Goal: Obtain resource: Download file/media

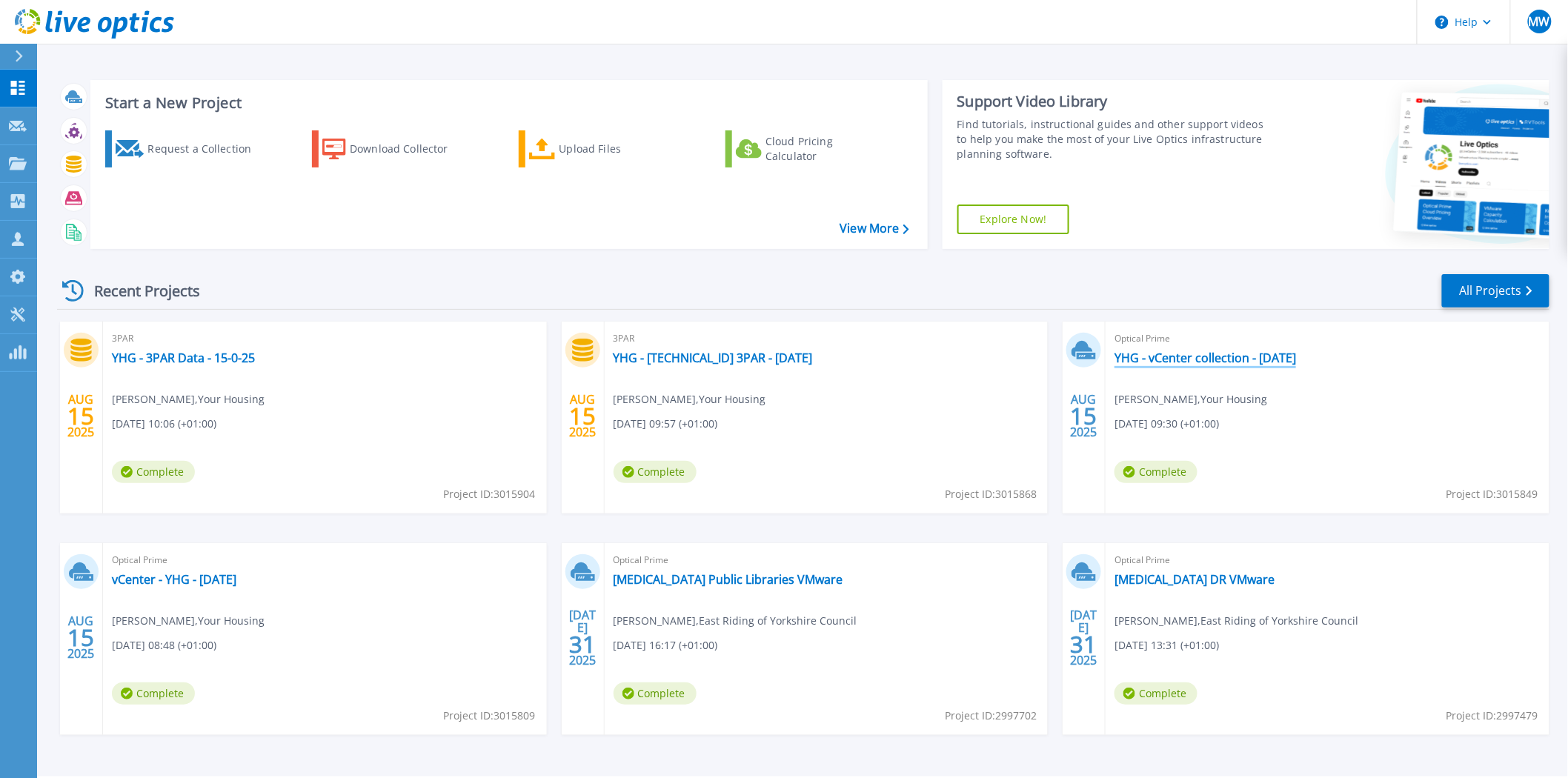
click at [1223, 358] on link "YHG - vCenter collection - [DATE]" at bounding box center [1205, 357] width 181 height 15
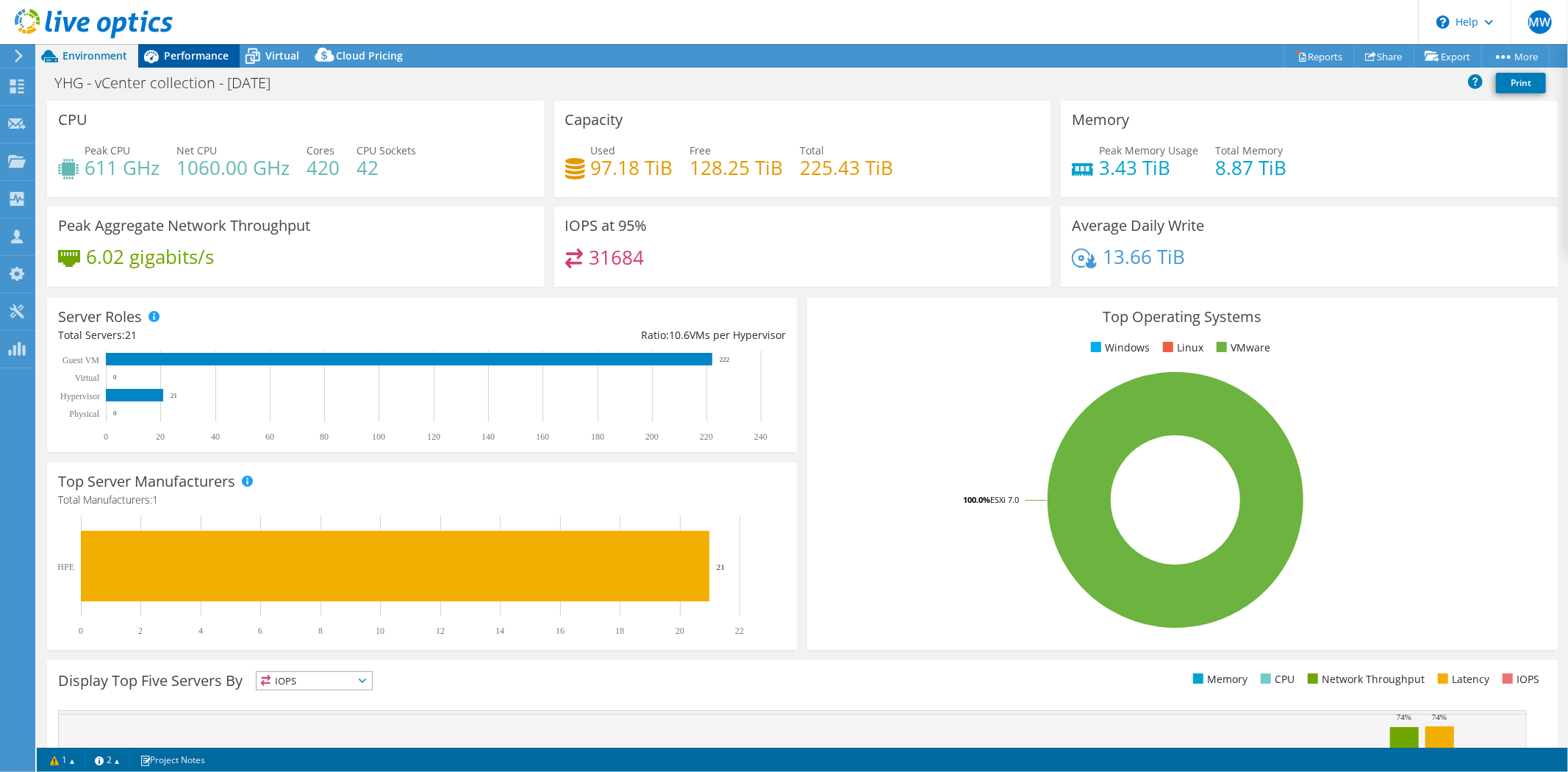
click at [178, 56] on span "Performance" at bounding box center [196, 55] width 65 height 14
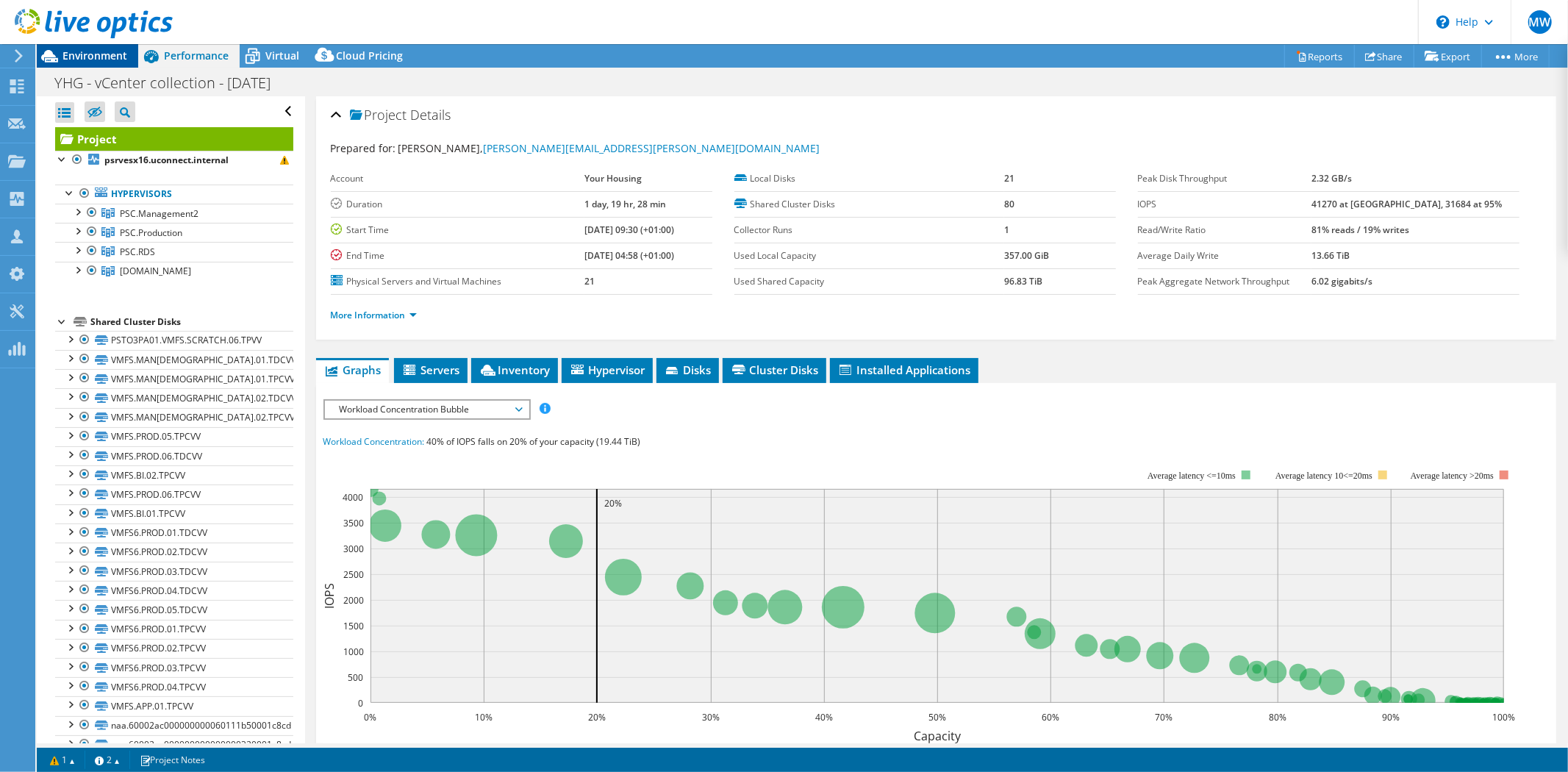
click at [113, 57] on span "Environment" at bounding box center [95, 55] width 65 height 14
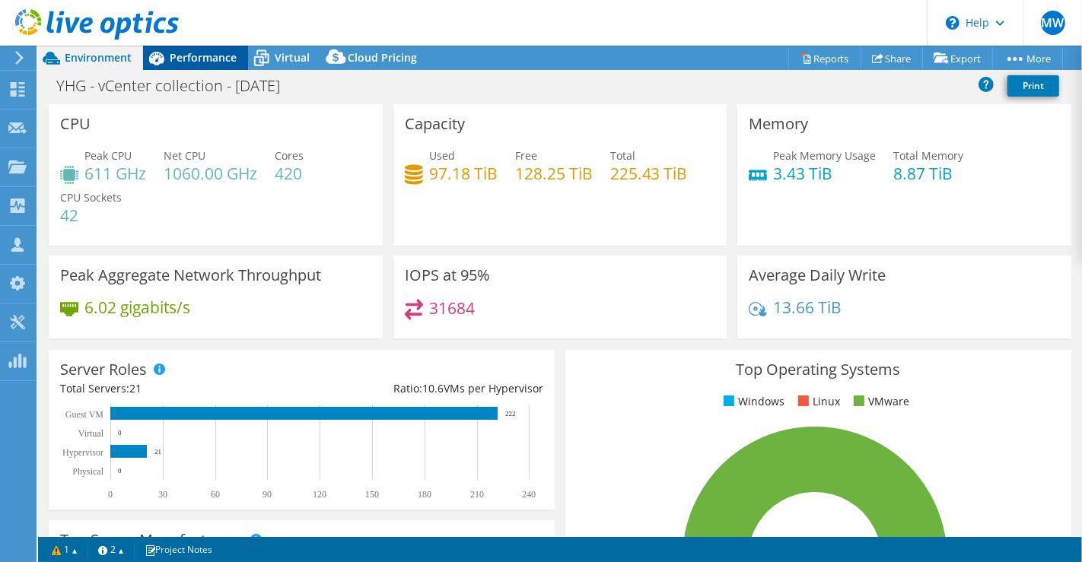
click at [210, 58] on span "Performance" at bounding box center [203, 57] width 67 height 14
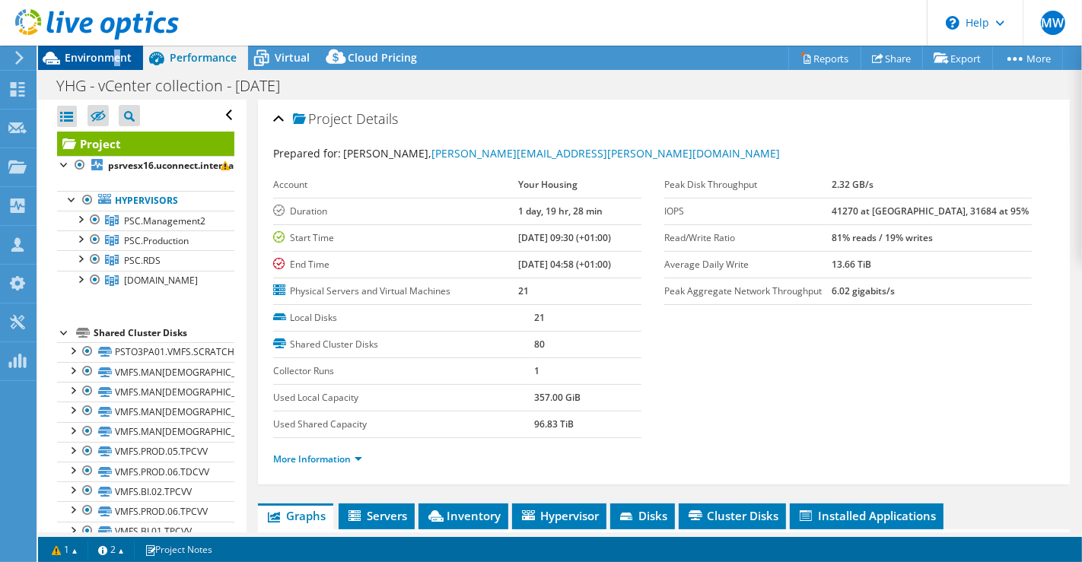
click at [116, 62] on span "Environment" at bounding box center [98, 57] width 67 height 14
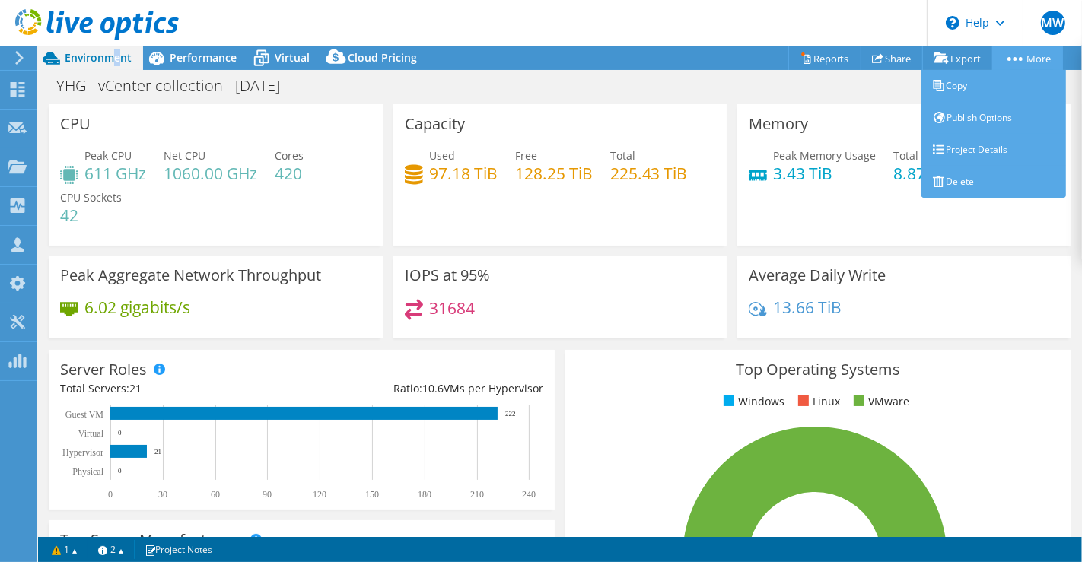
click at [1014, 59] on circle at bounding box center [1016, 59] width 4 height 4
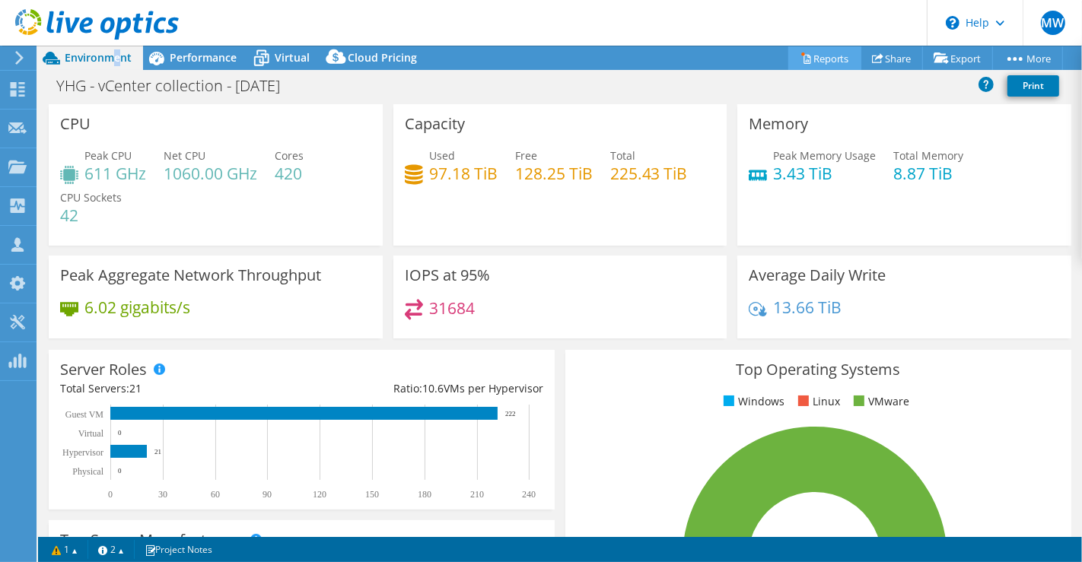
click at [813, 55] on link "Reports" at bounding box center [824, 58] width 73 height 24
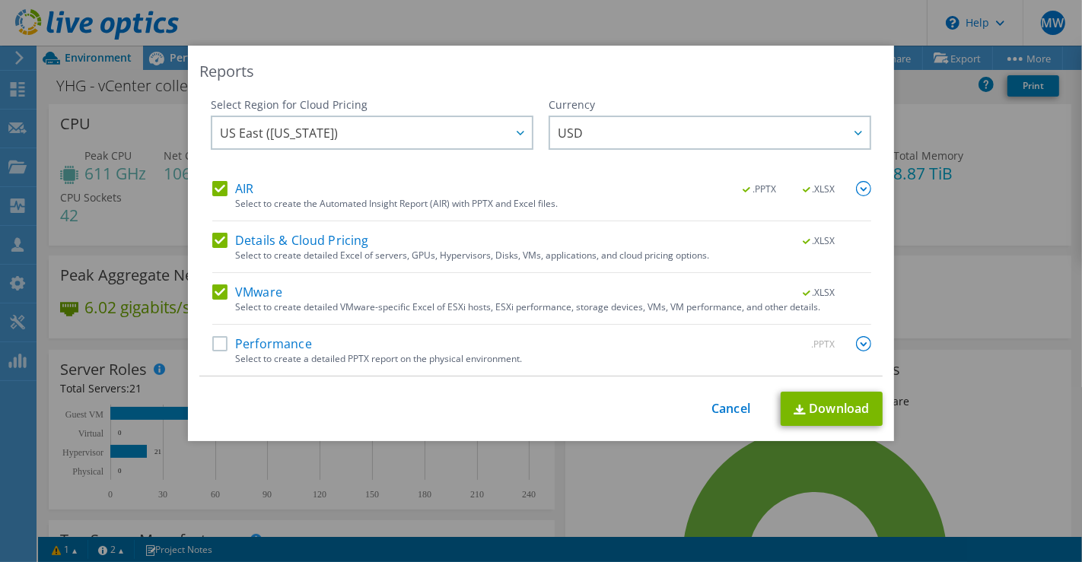
click at [213, 343] on label "Performance" at bounding box center [262, 343] width 100 height 15
click at [0, 0] on input "Performance" at bounding box center [0, 0] width 0 height 0
click at [212, 245] on label "Details & Cloud Pricing" at bounding box center [290, 240] width 157 height 15
click at [0, 0] on input "Details & Cloud Pricing" at bounding box center [0, 0] width 0 height 0
click at [213, 240] on label "Details & Cloud Pricing" at bounding box center [290, 240] width 157 height 15
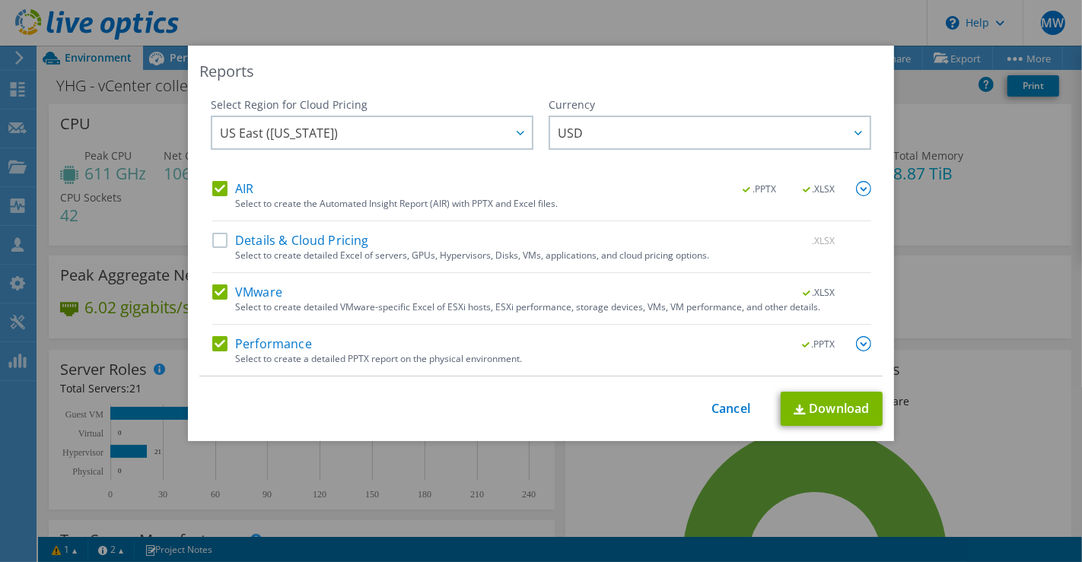
click at [0, 0] on input "Details & Cloud Pricing" at bounding box center [0, 0] width 0 height 0
click at [847, 407] on link "Download" at bounding box center [832, 409] width 102 height 34
click at [909, 236] on div "Reports Select Region for Cloud Pricing Asia Pacific ([GEOGRAPHIC_DATA]) [GEOGR…" at bounding box center [541, 281] width 1082 height 471
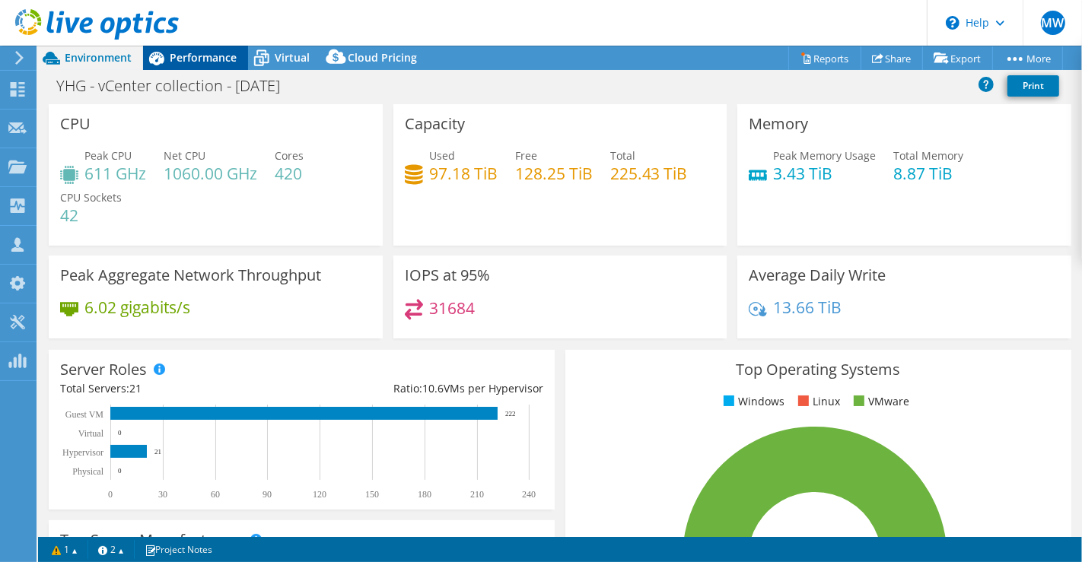
click at [192, 59] on span "Performance" at bounding box center [203, 57] width 67 height 14
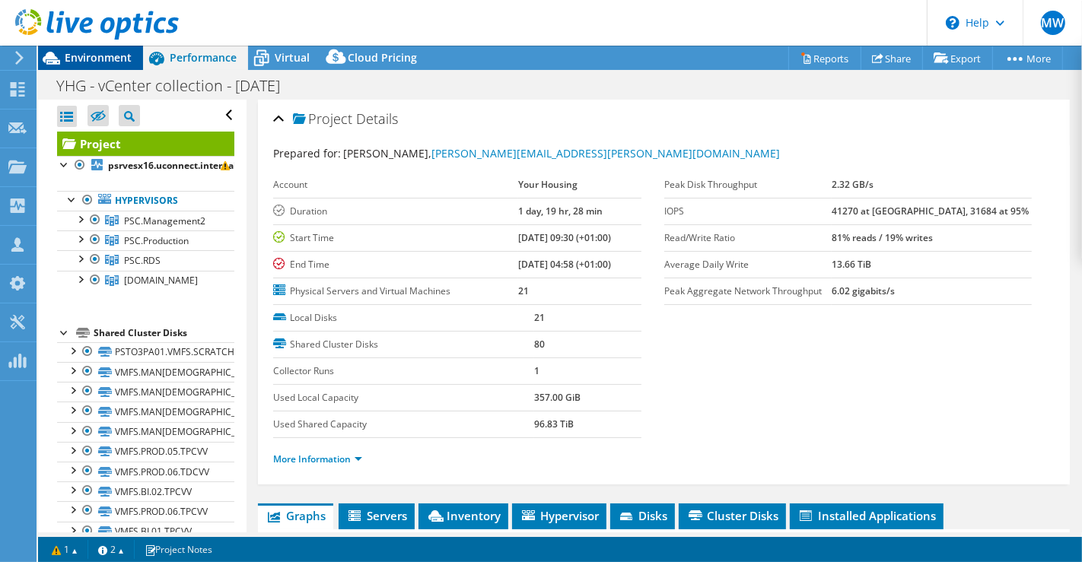
click at [100, 53] on span "Environment" at bounding box center [98, 57] width 67 height 14
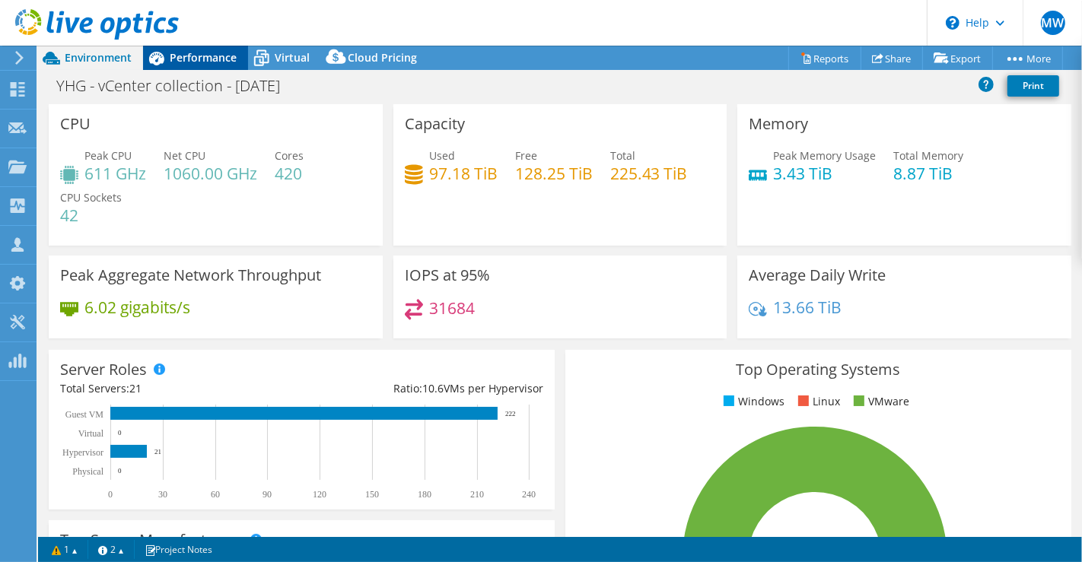
click at [189, 57] on span "Performance" at bounding box center [203, 57] width 67 height 14
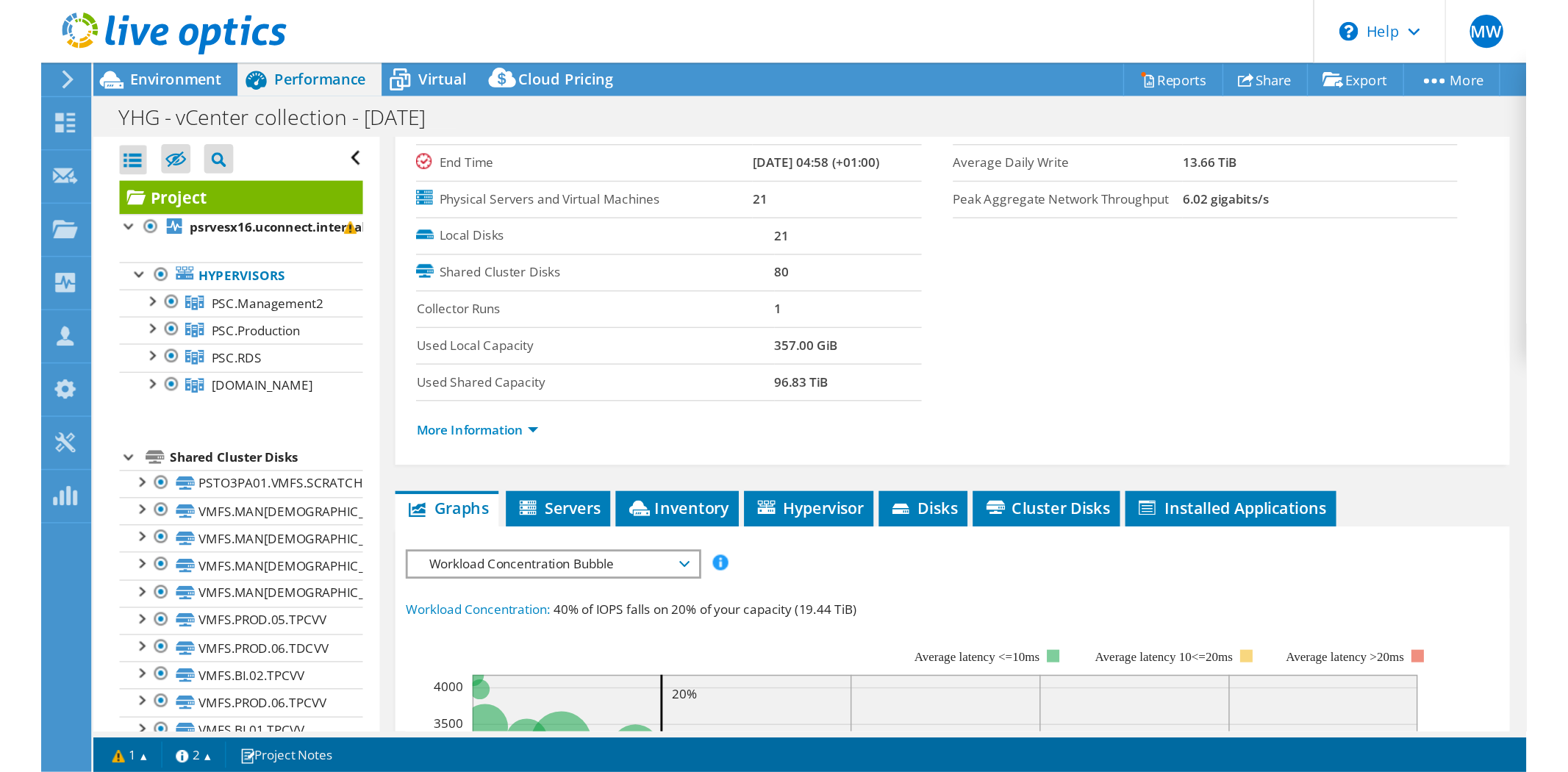
scroll to position [244, 0]
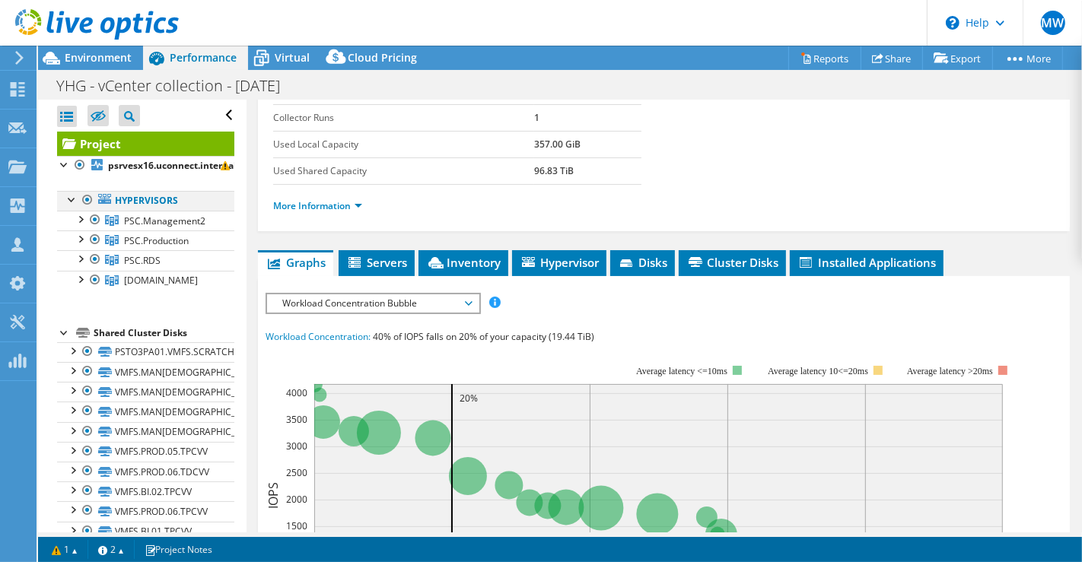
click at [88, 196] on div at bounding box center [87, 200] width 15 height 18
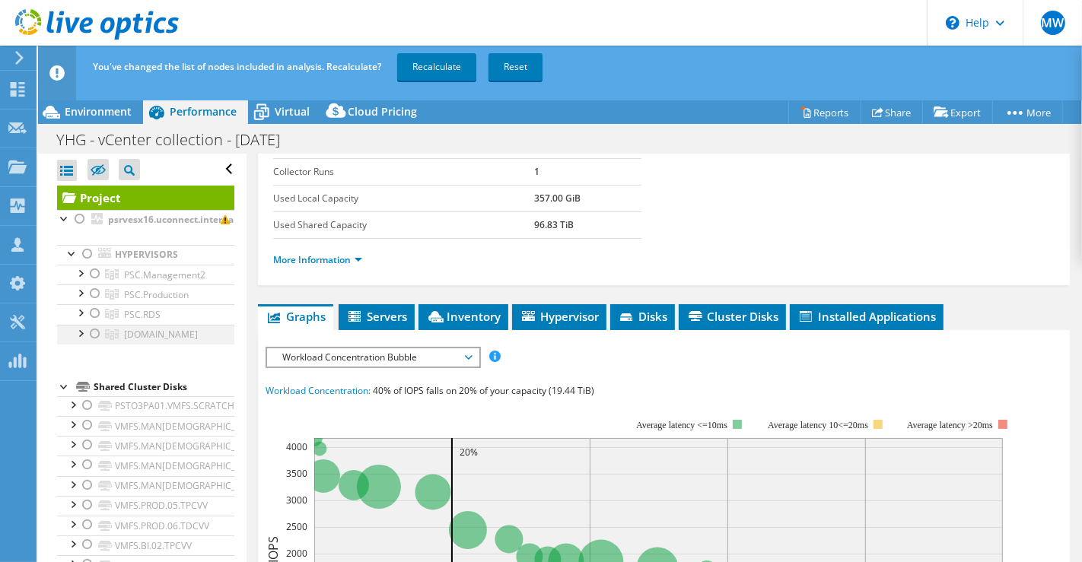
click at [100, 332] on div at bounding box center [95, 334] width 15 height 18
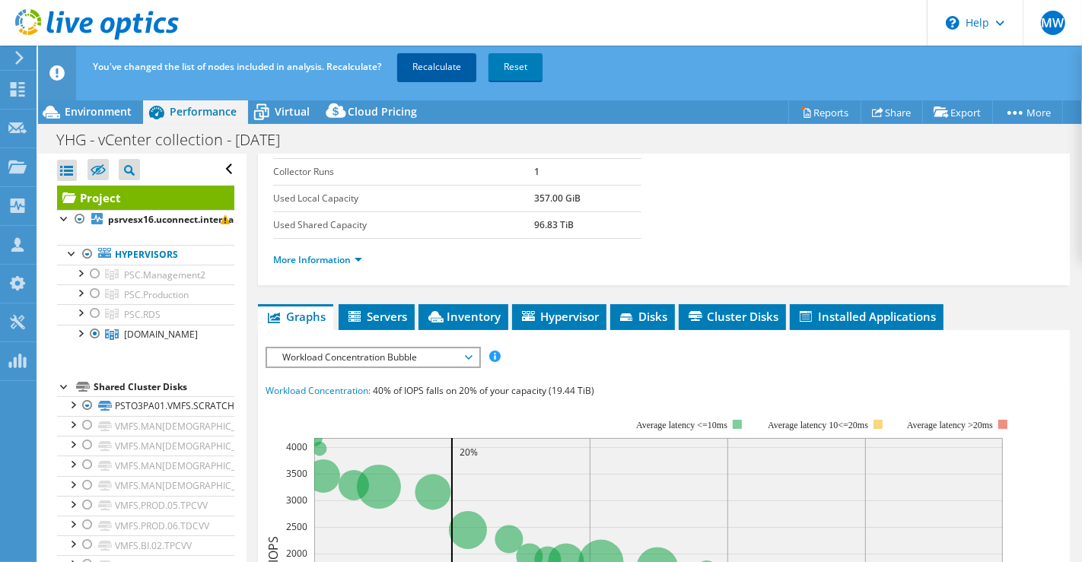
click at [444, 62] on link "Recalculate" at bounding box center [436, 66] width 79 height 27
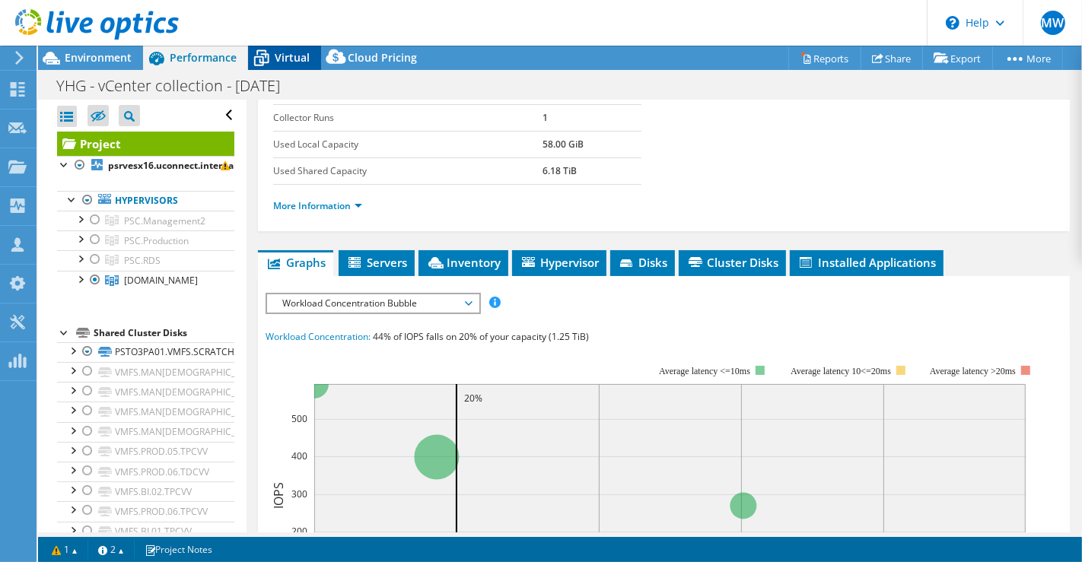
click at [299, 59] on span "Virtual" at bounding box center [292, 57] width 35 height 14
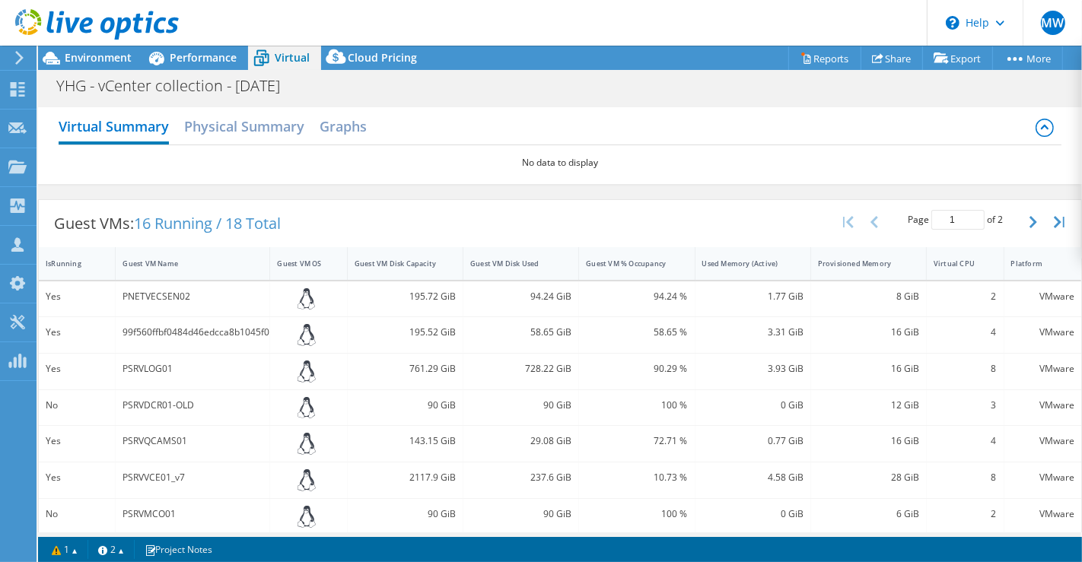
click at [1039, 119] on icon at bounding box center [1045, 128] width 18 height 18
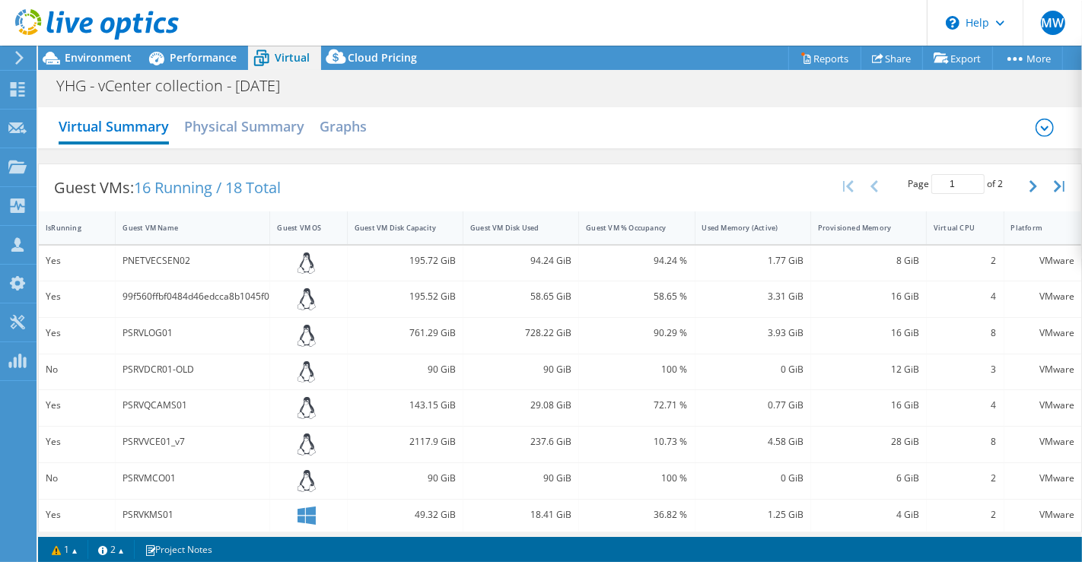
click at [1039, 119] on icon at bounding box center [1045, 128] width 18 height 18
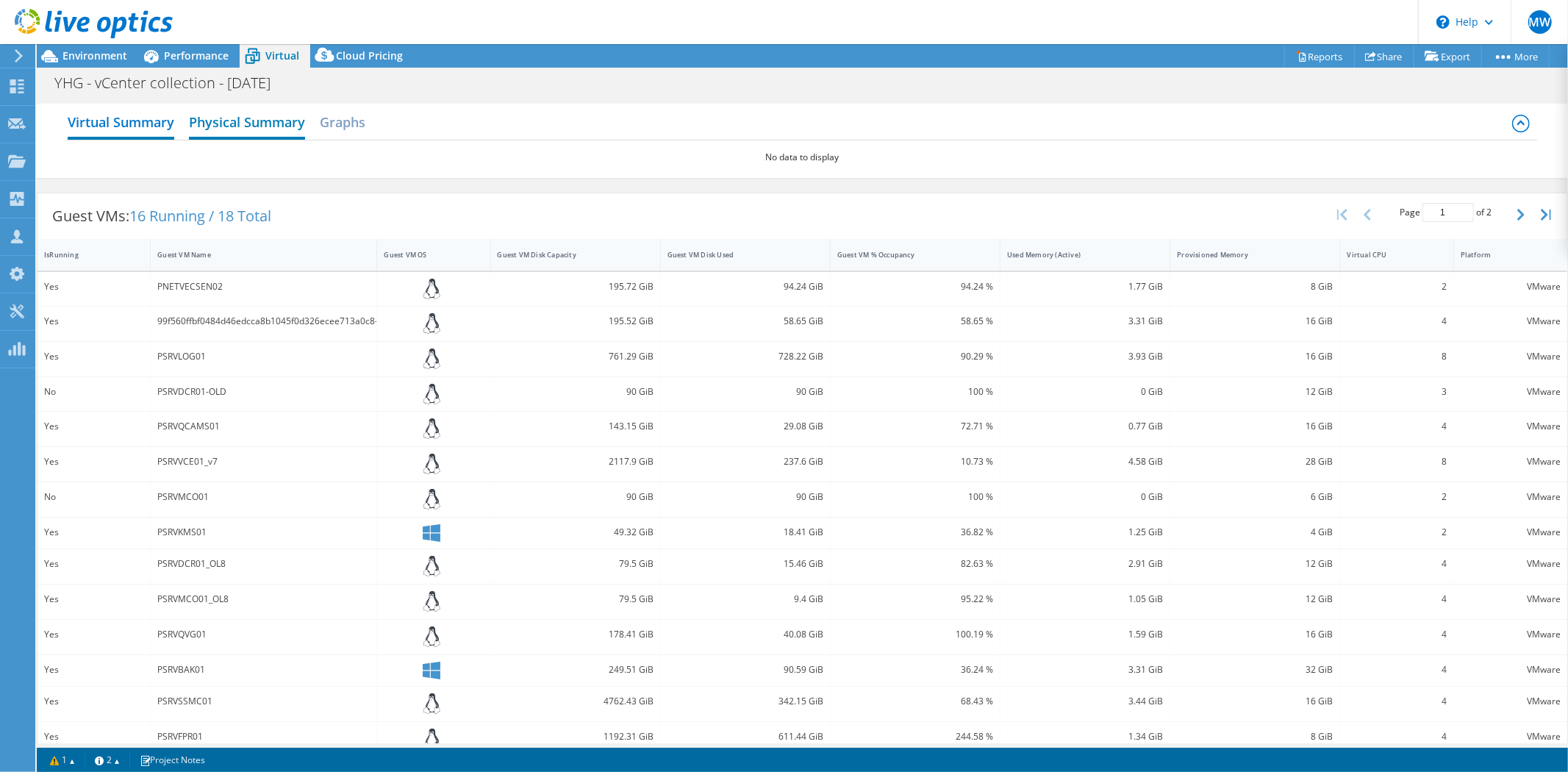
click at [232, 115] on h2 "Physical Summary" at bounding box center [247, 123] width 116 height 32
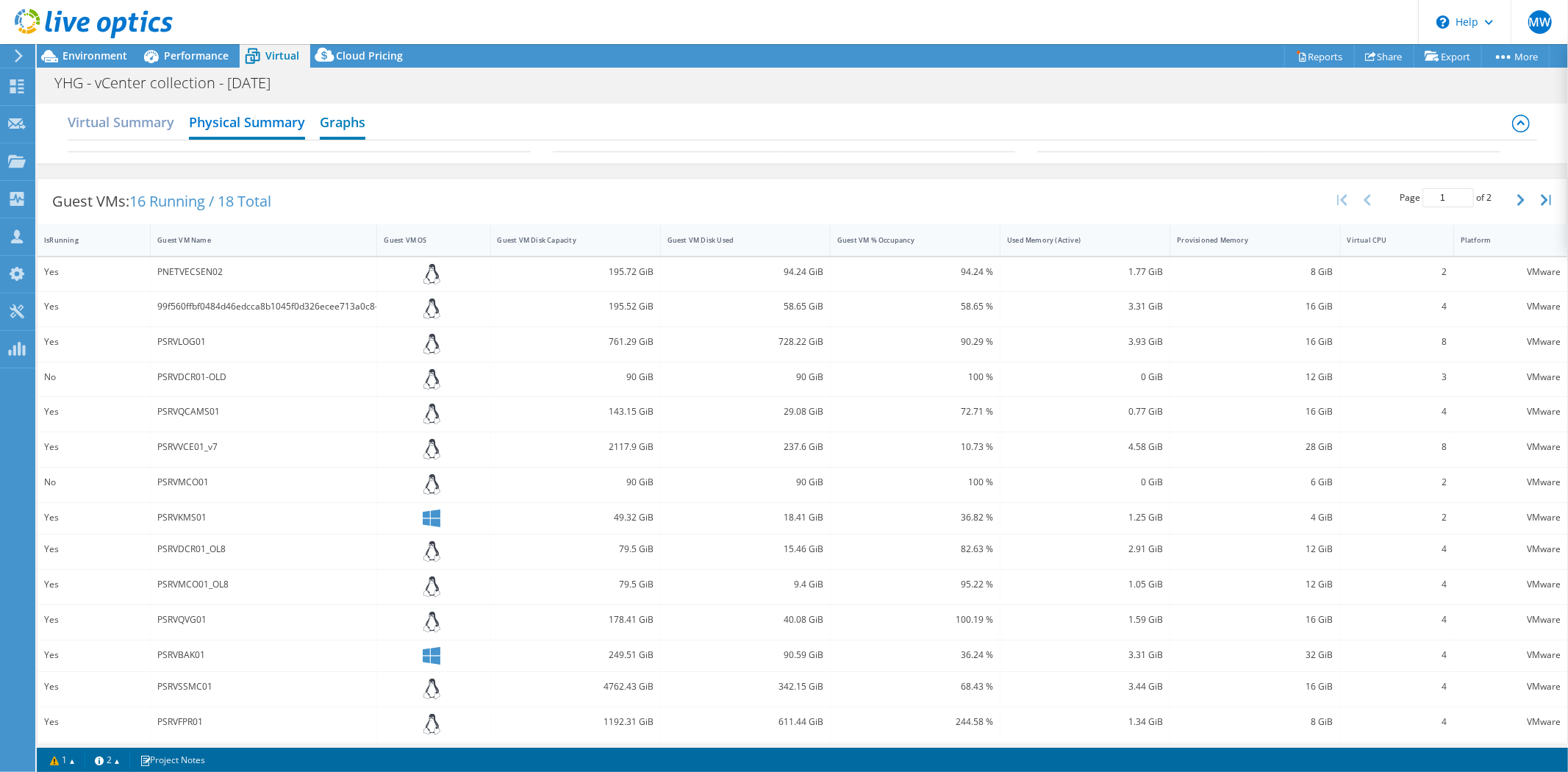
click at [361, 127] on h2 "Graphs" at bounding box center [342, 123] width 45 height 32
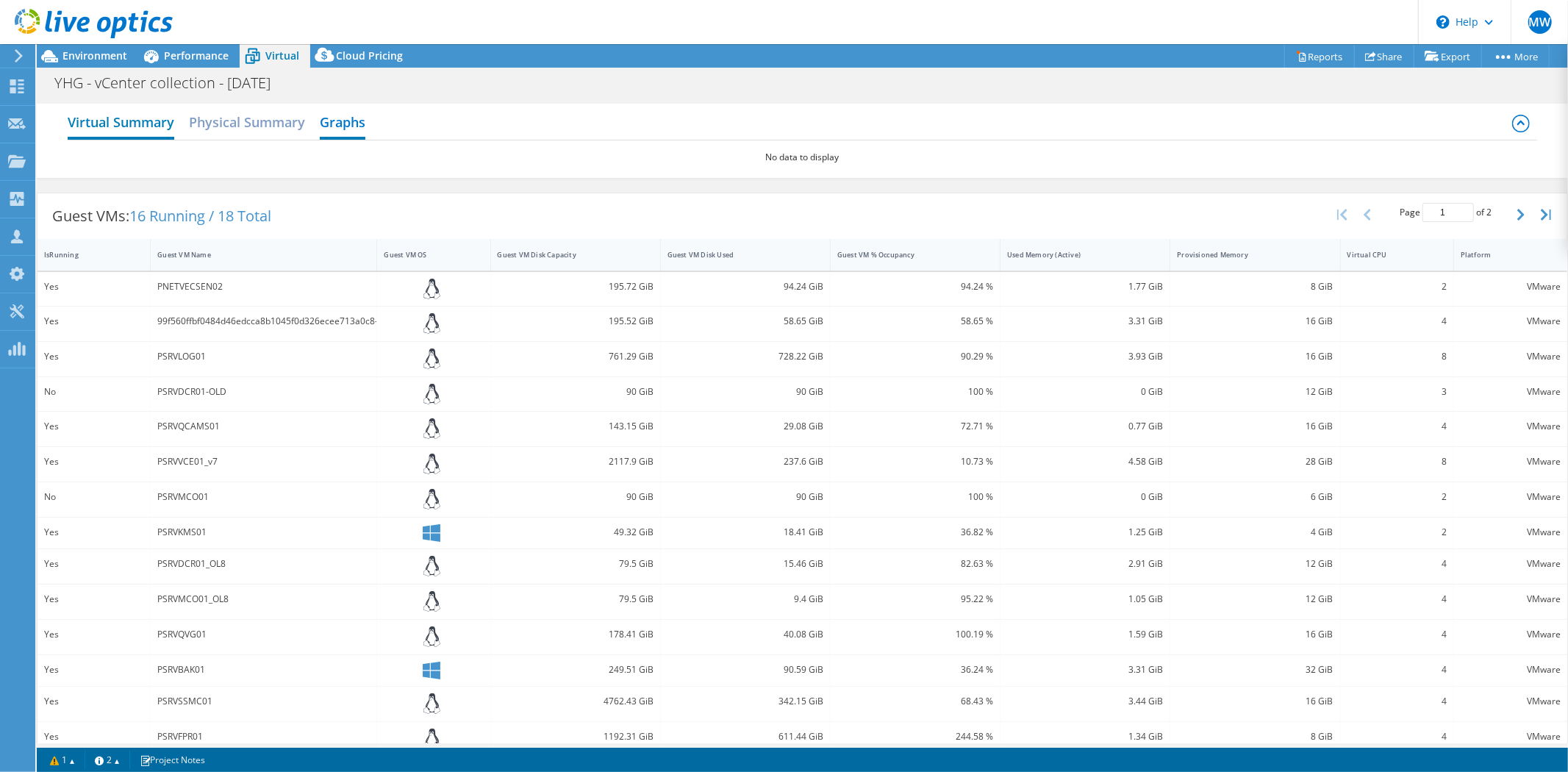
click at [86, 132] on h2 "Virtual Summary" at bounding box center [121, 123] width 106 height 32
click at [126, 45] on div at bounding box center [86, 24] width 173 height 49
click at [182, 54] on span "Performance" at bounding box center [196, 55] width 65 height 14
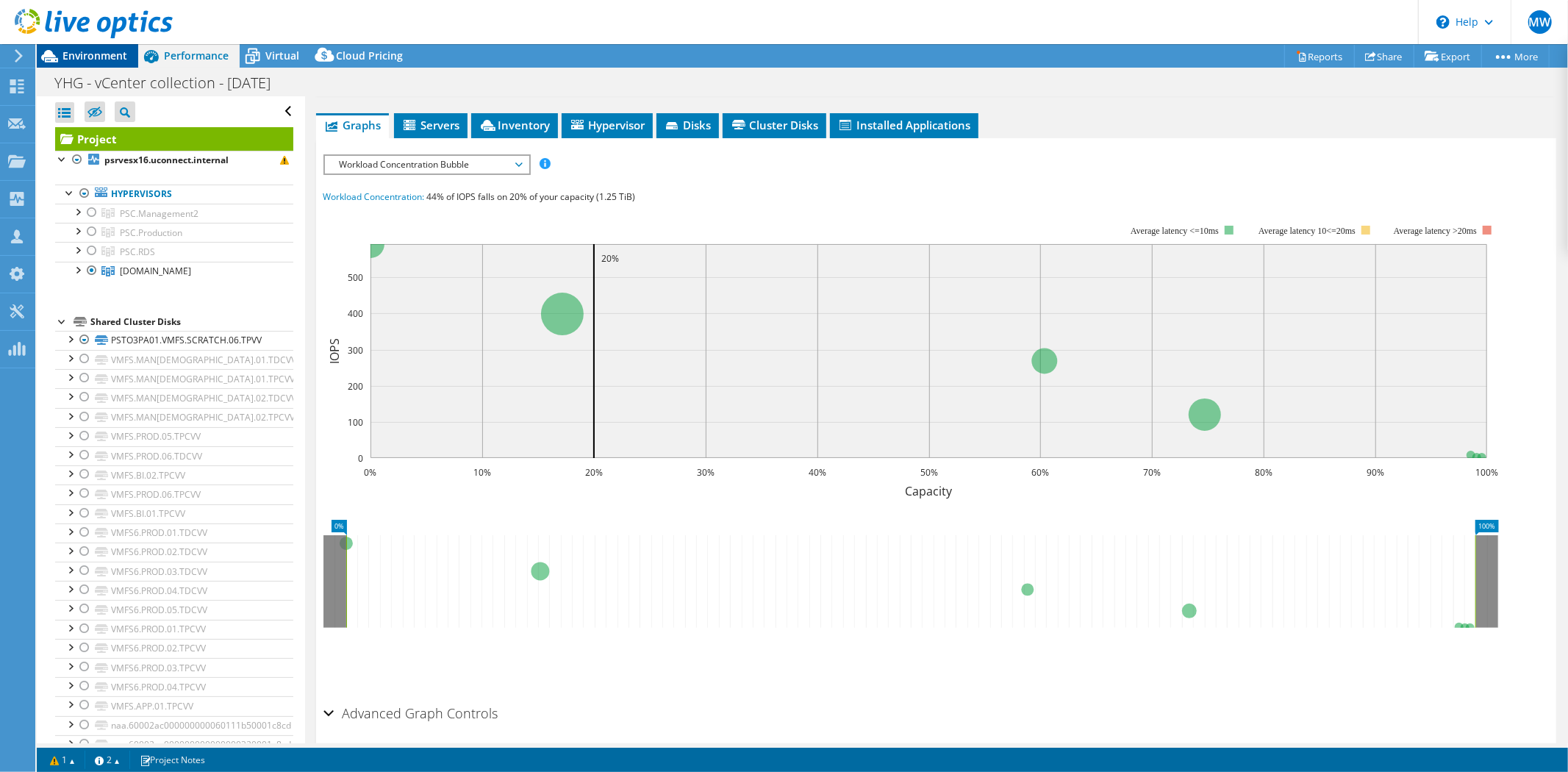
click at [113, 48] on span "Environment" at bounding box center [95, 55] width 65 height 14
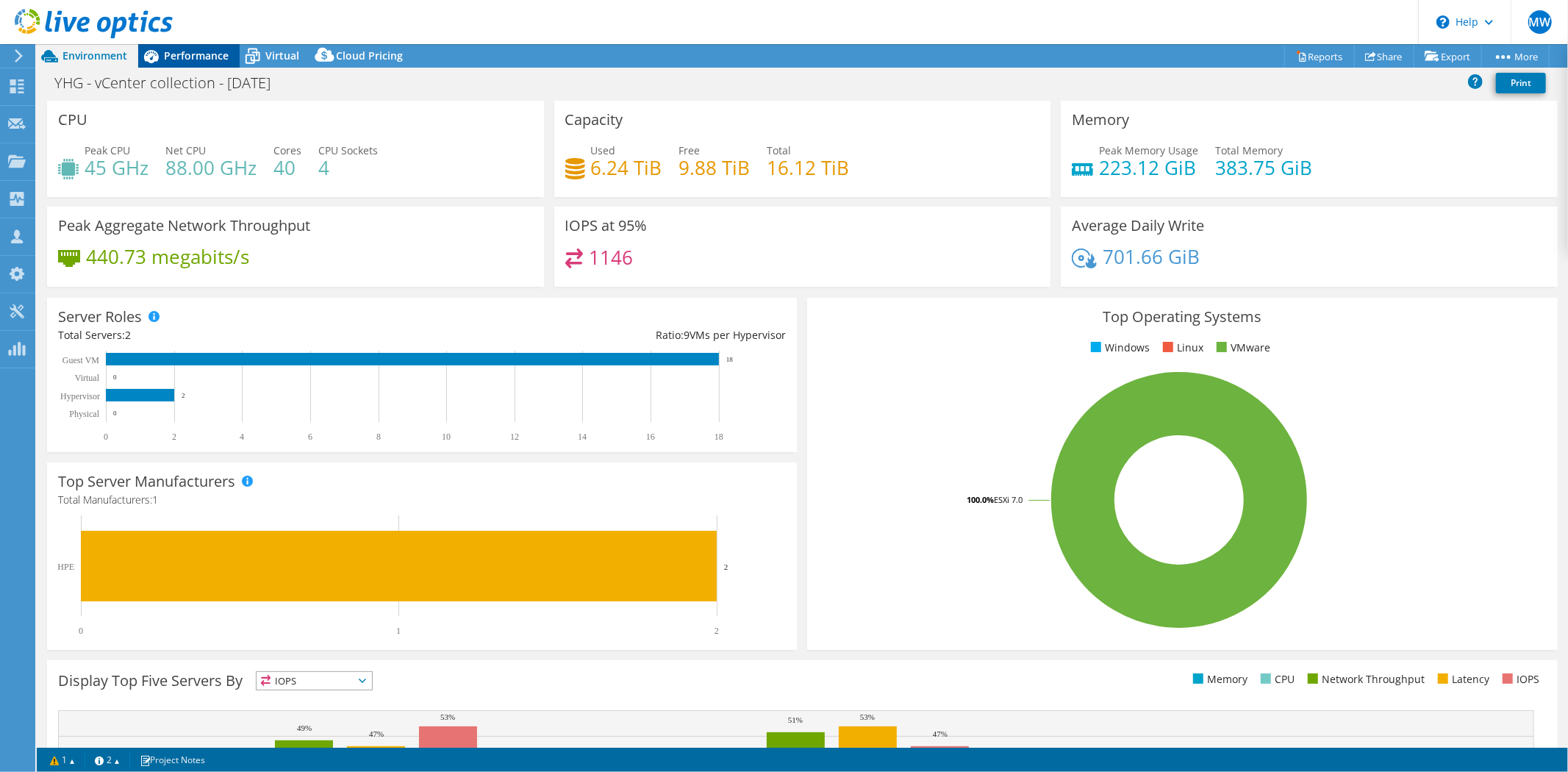
click at [162, 59] on icon at bounding box center [151, 56] width 26 height 26
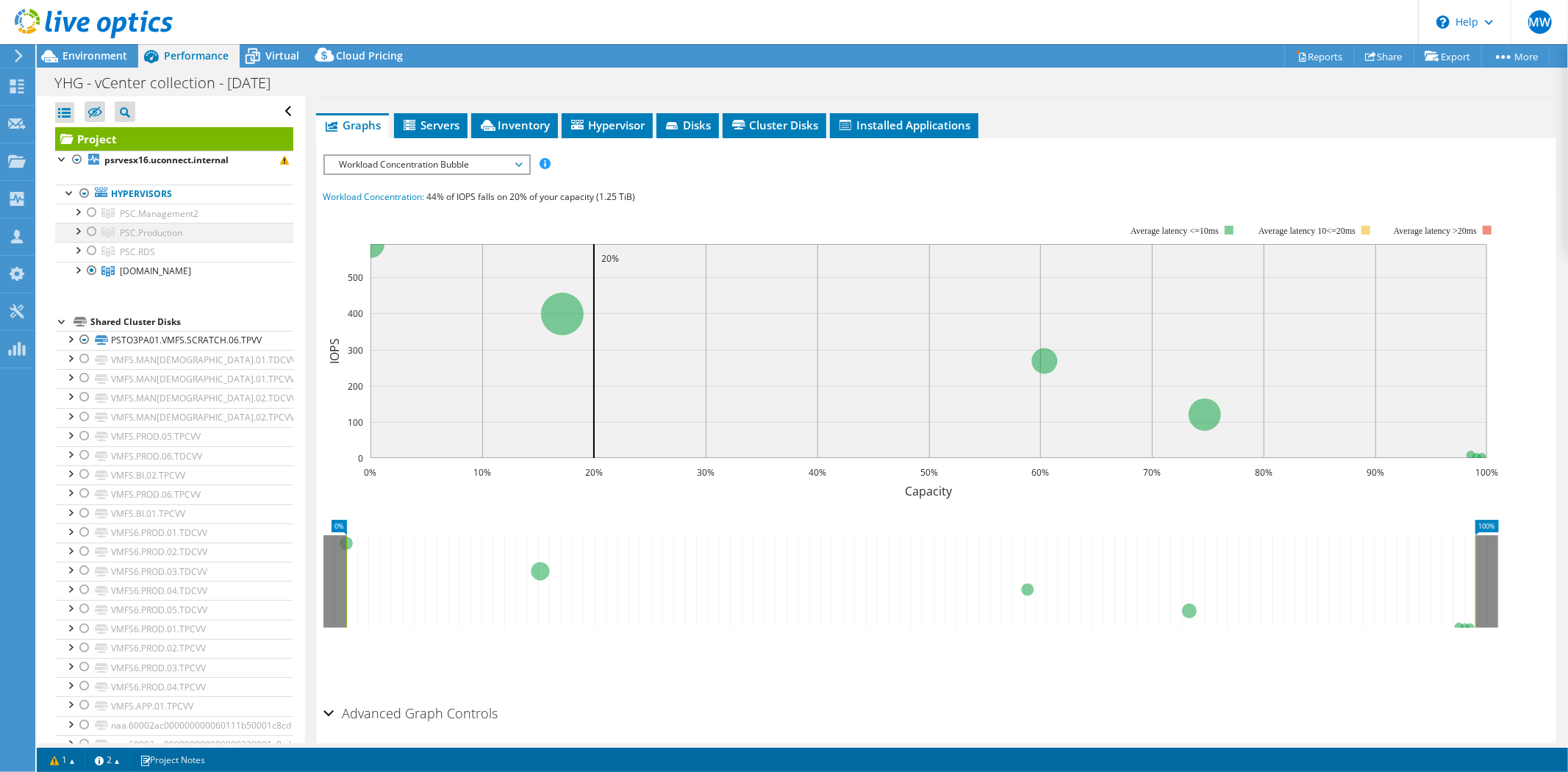
click at [96, 226] on div at bounding box center [92, 232] width 14 height 17
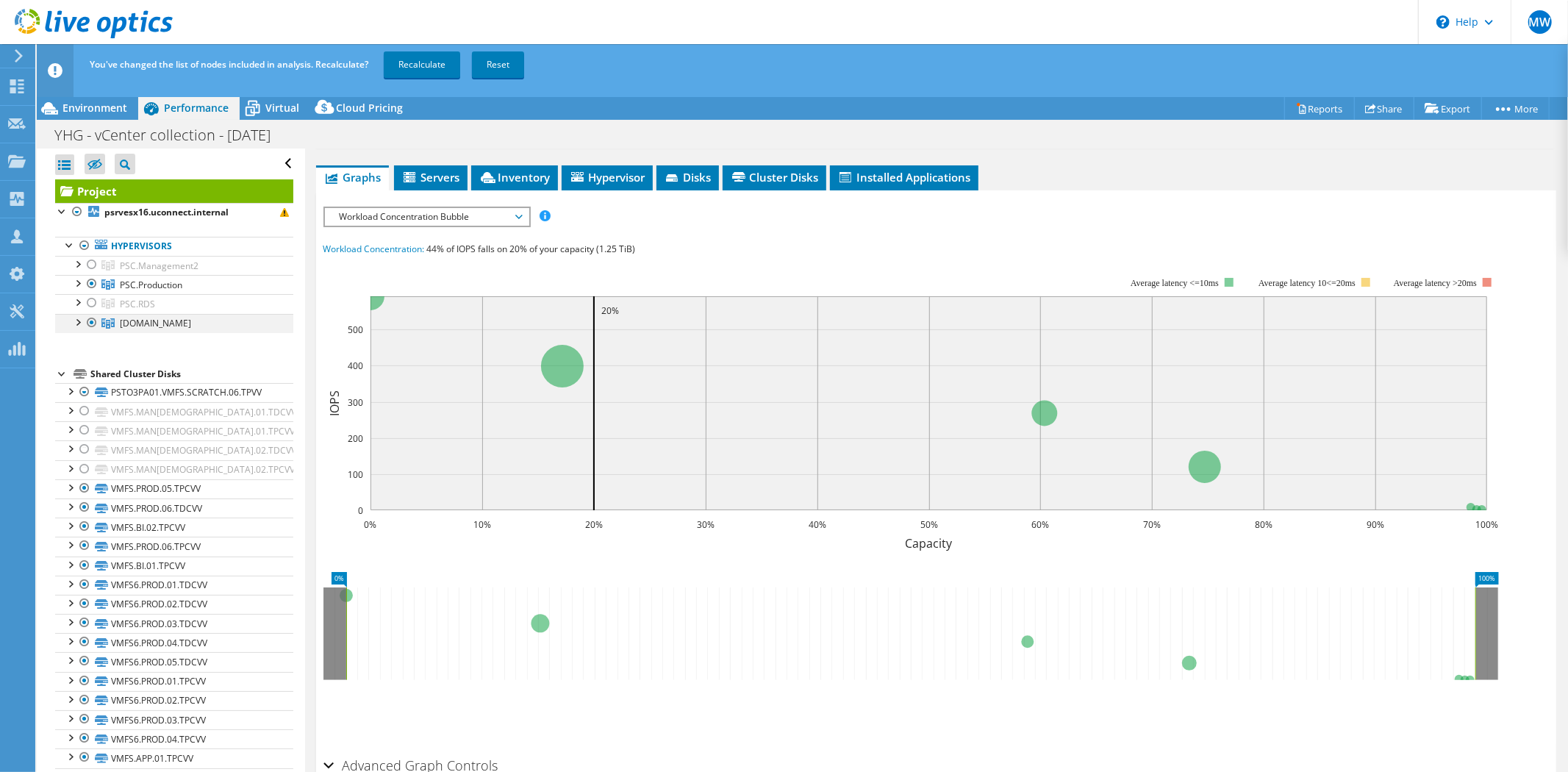
click at [93, 320] on div at bounding box center [92, 323] width 14 height 17
click at [439, 73] on link "Recalculate" at bounding box center [421, 64] width 76 height 26
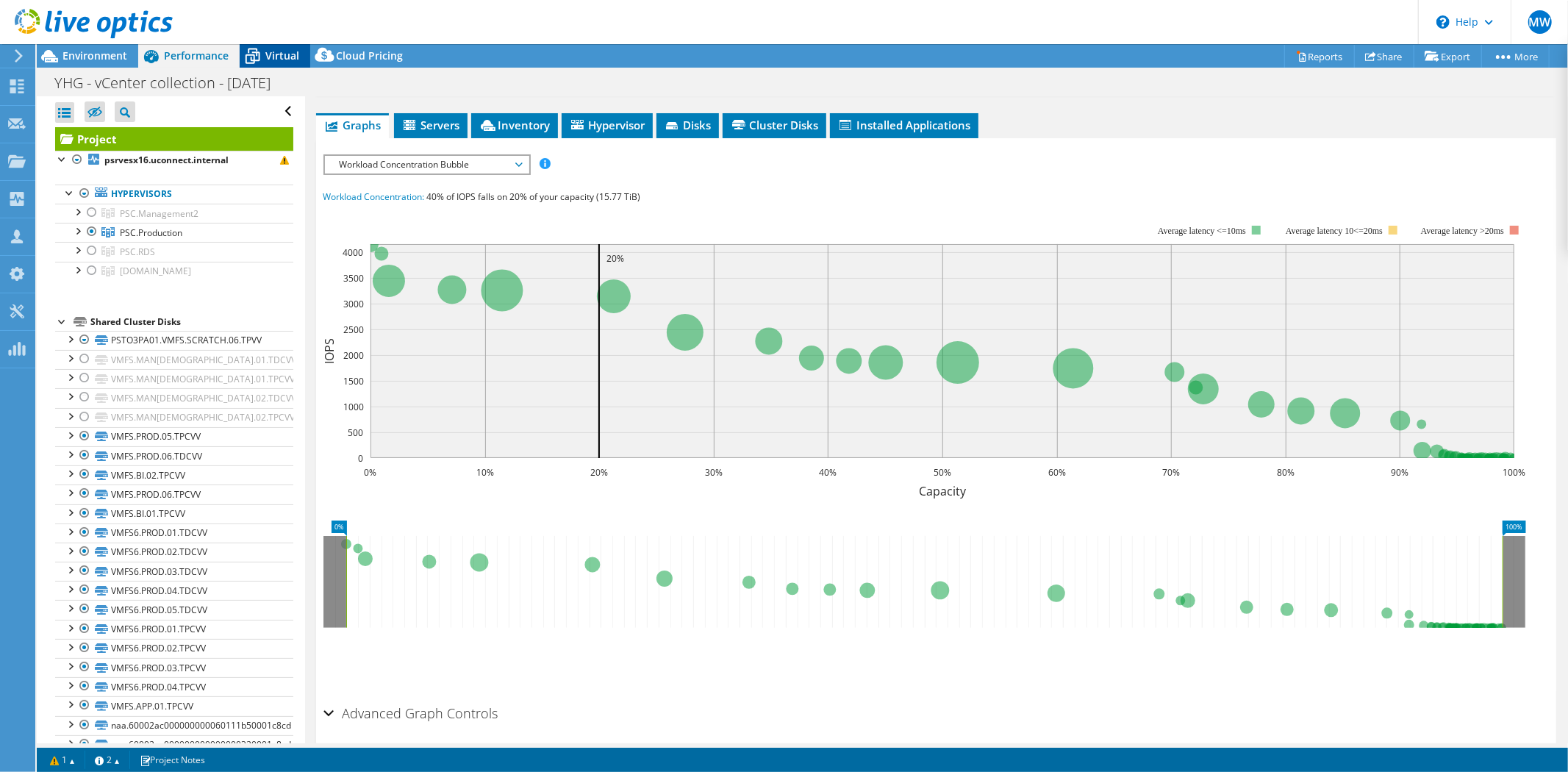
click at [275, 44] on div "Virtual" at bounding box center [274, 56] width 71 height 23
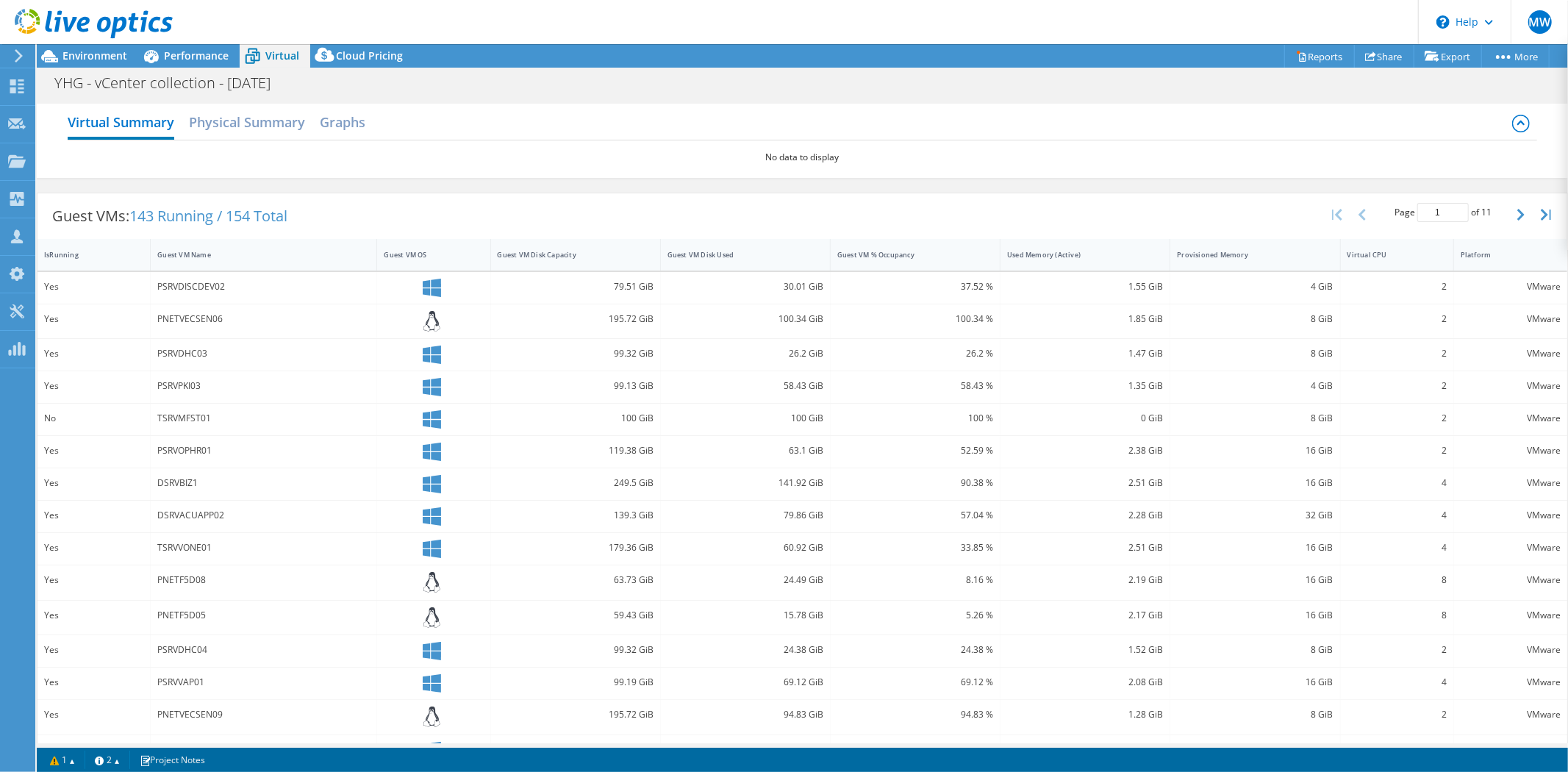
click at [1512, 129] on icon at bounding box center [1521, 124] width 17 height 17
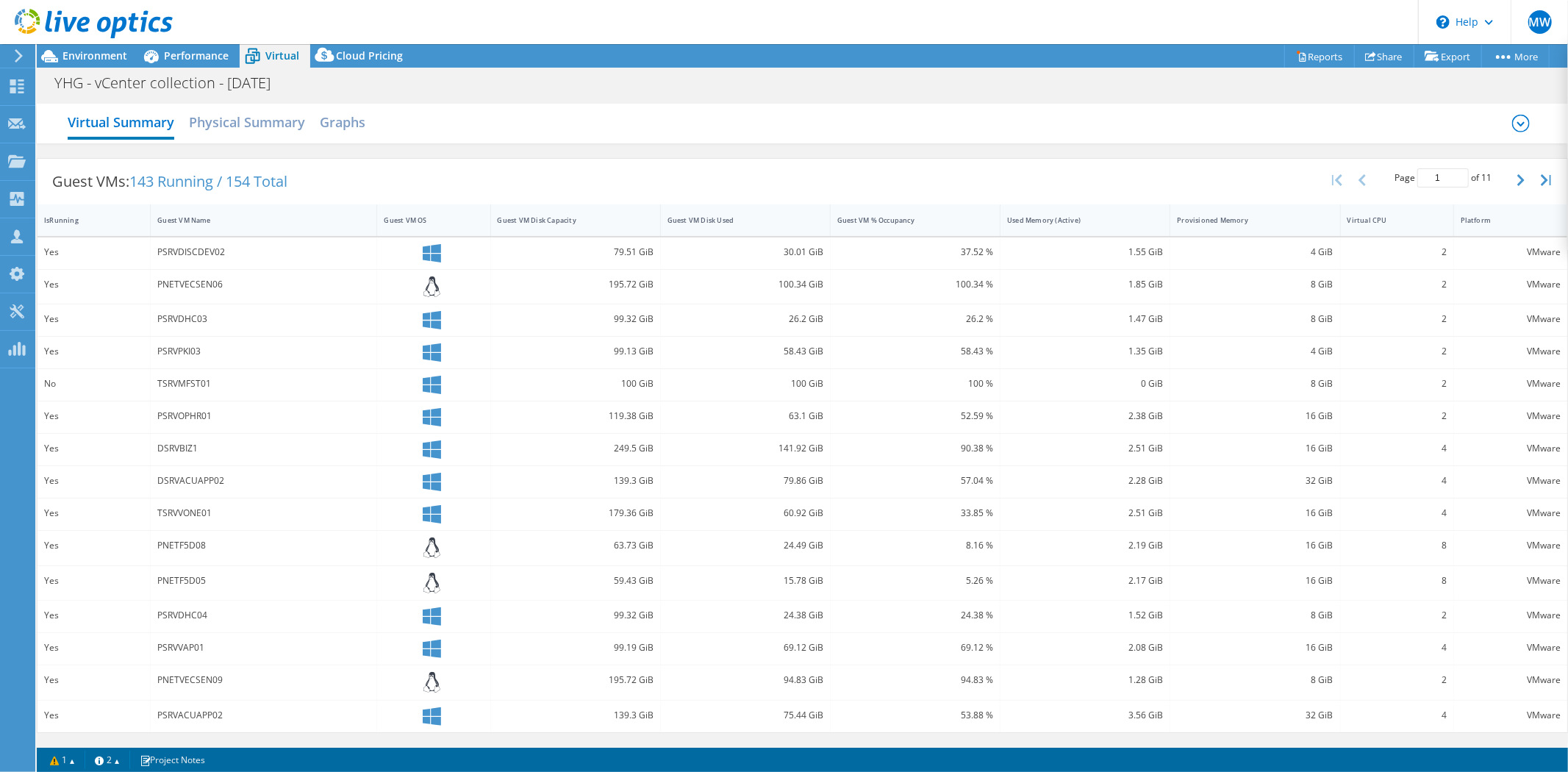
drag, startPoint x: 1515, startPoint y: 125, endPoint x: 1440, endPoint y: 120, distance: 75.2
click at [1515, 124] on icon at bounding box center [1521, 124] width 17 height 17
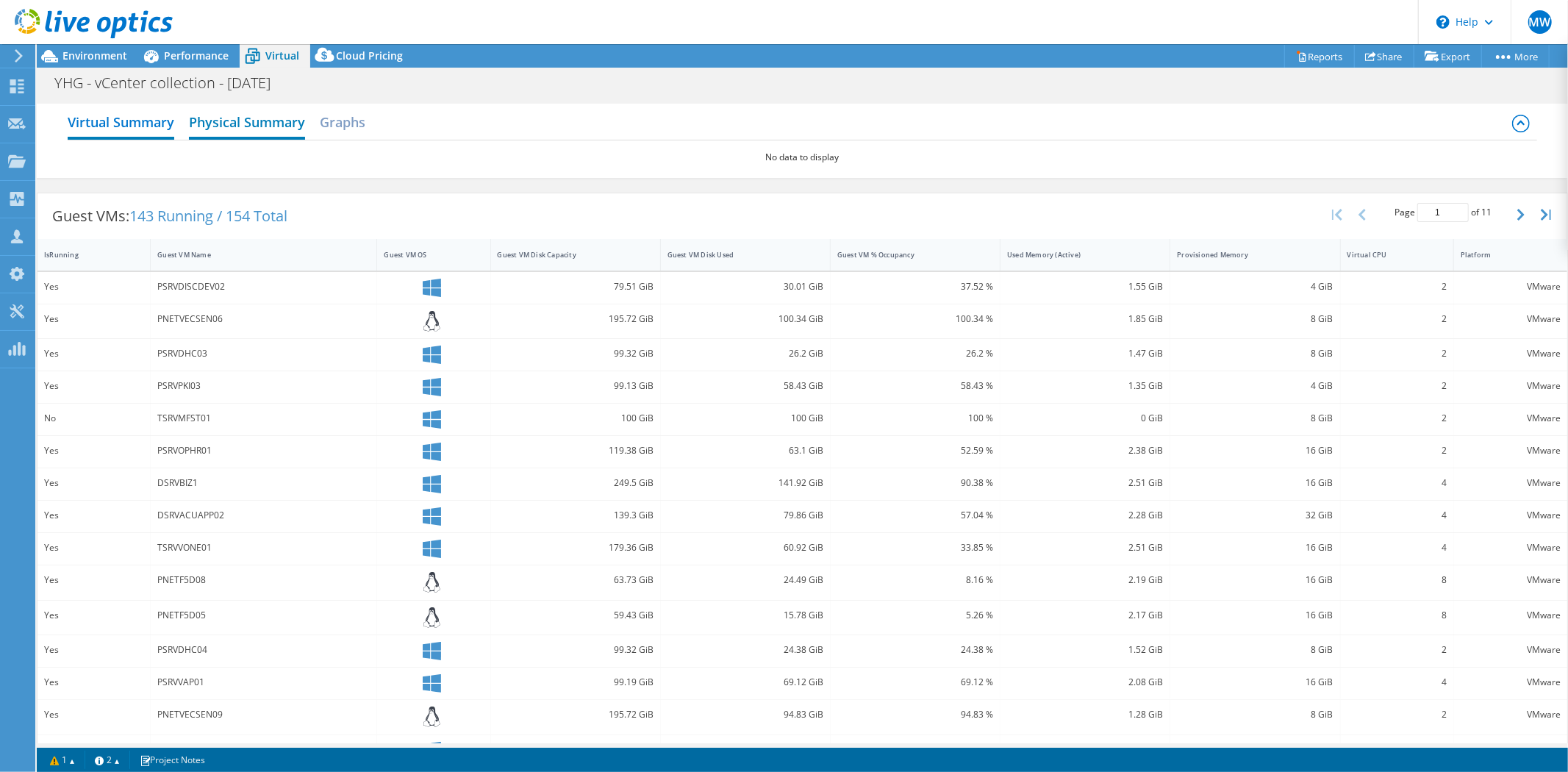
click at [245, 133] on h2 "Physical Summary" at bounding box center [247, 123] width 116 height 32
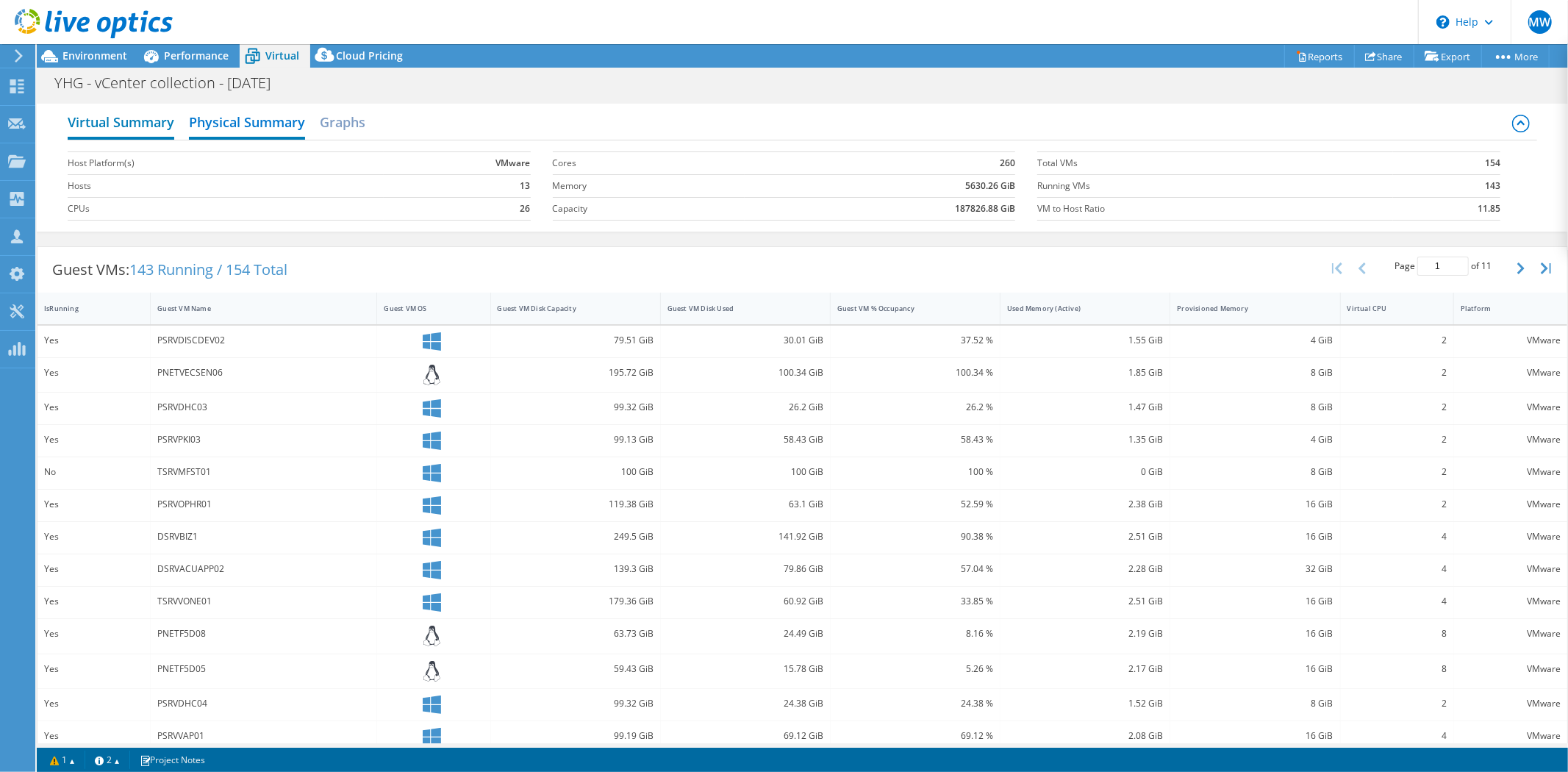
click at [159, 130] on h2 "Virtual Summary" at bounding box center [121, 123] width 106 height 32
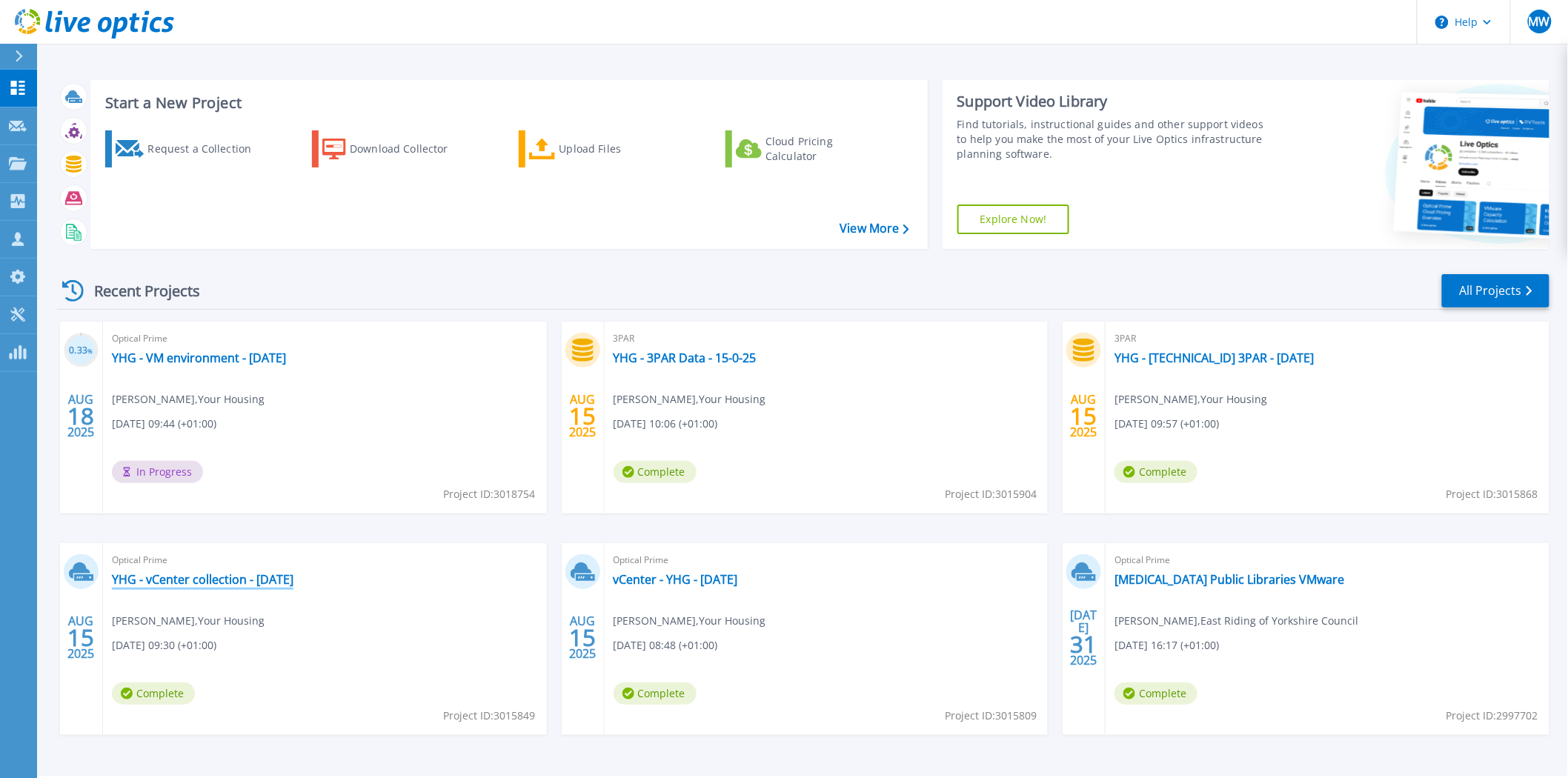
click at [278, 573] on link "YHG - vCenter collection - [DATE]" at bounding box center [203, 578] width 181 height 15
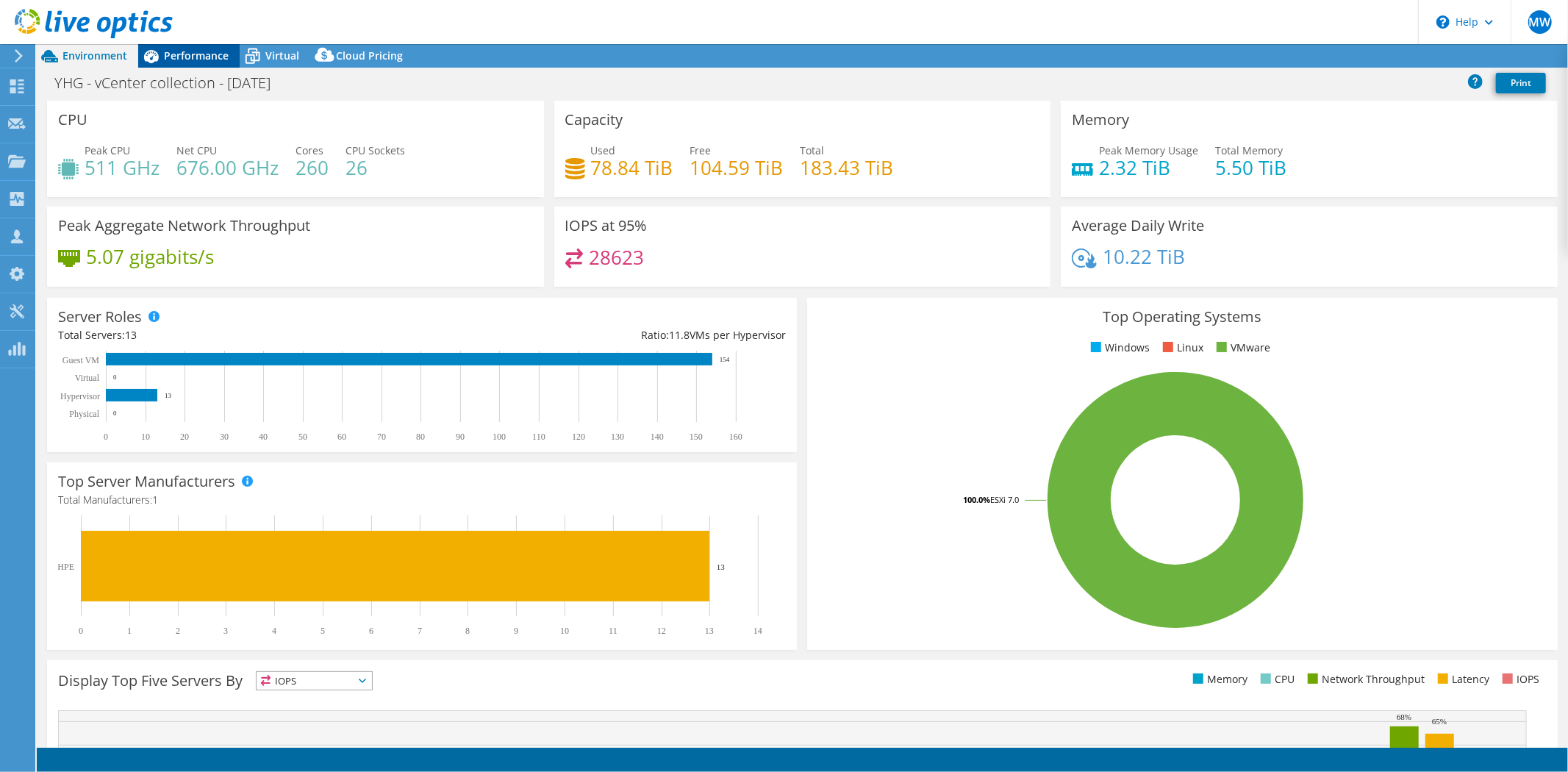
click at [207, 57] on span "Performance" at bounding box center [196, 55] width 65 height 14
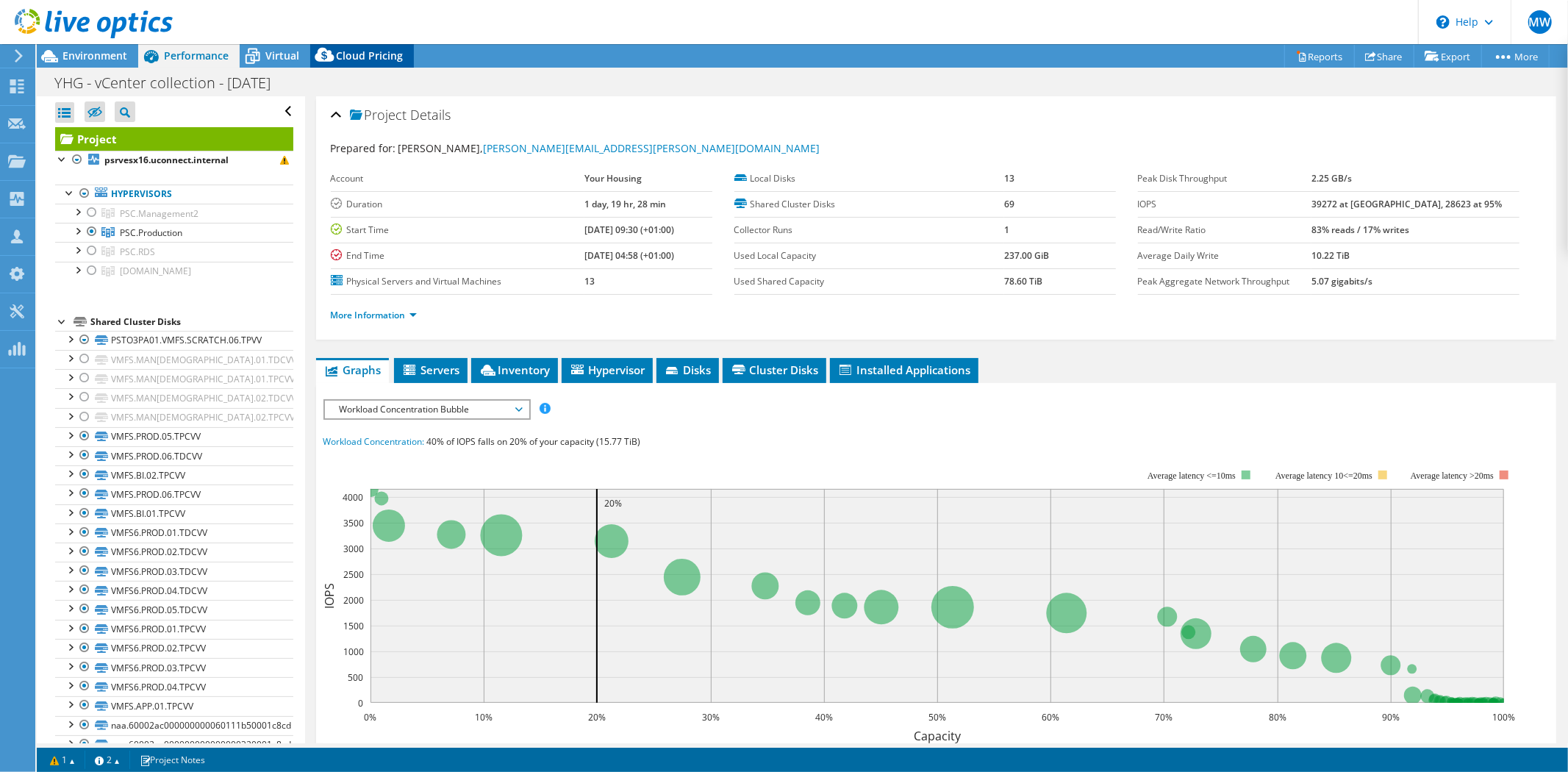
click at [334, 60] on icon at bounding box center [325, 58] width 29 height 29
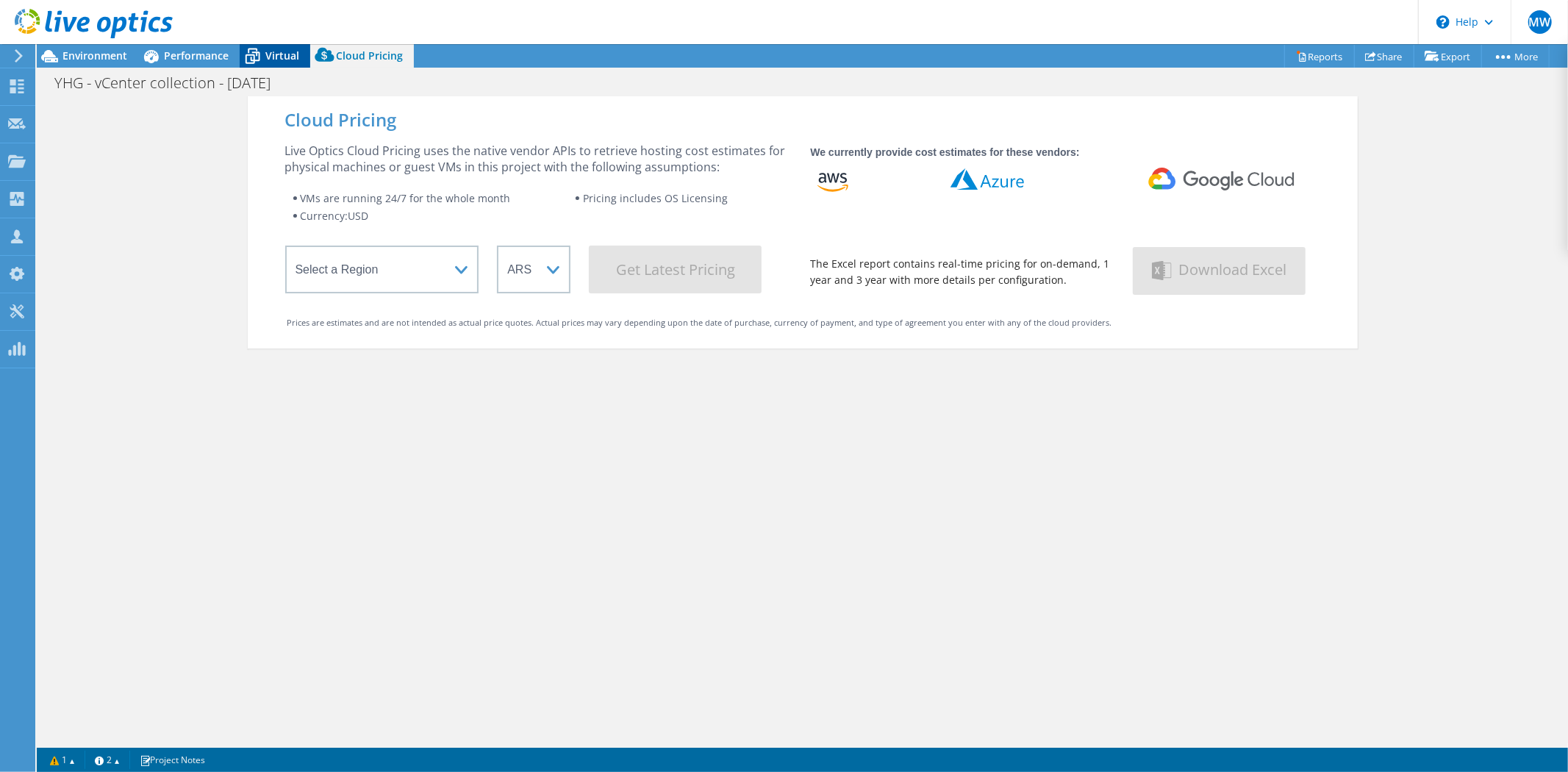
click at [272, 63] on div "Virtual" at bounding box center [274, 56] width 71 height 23
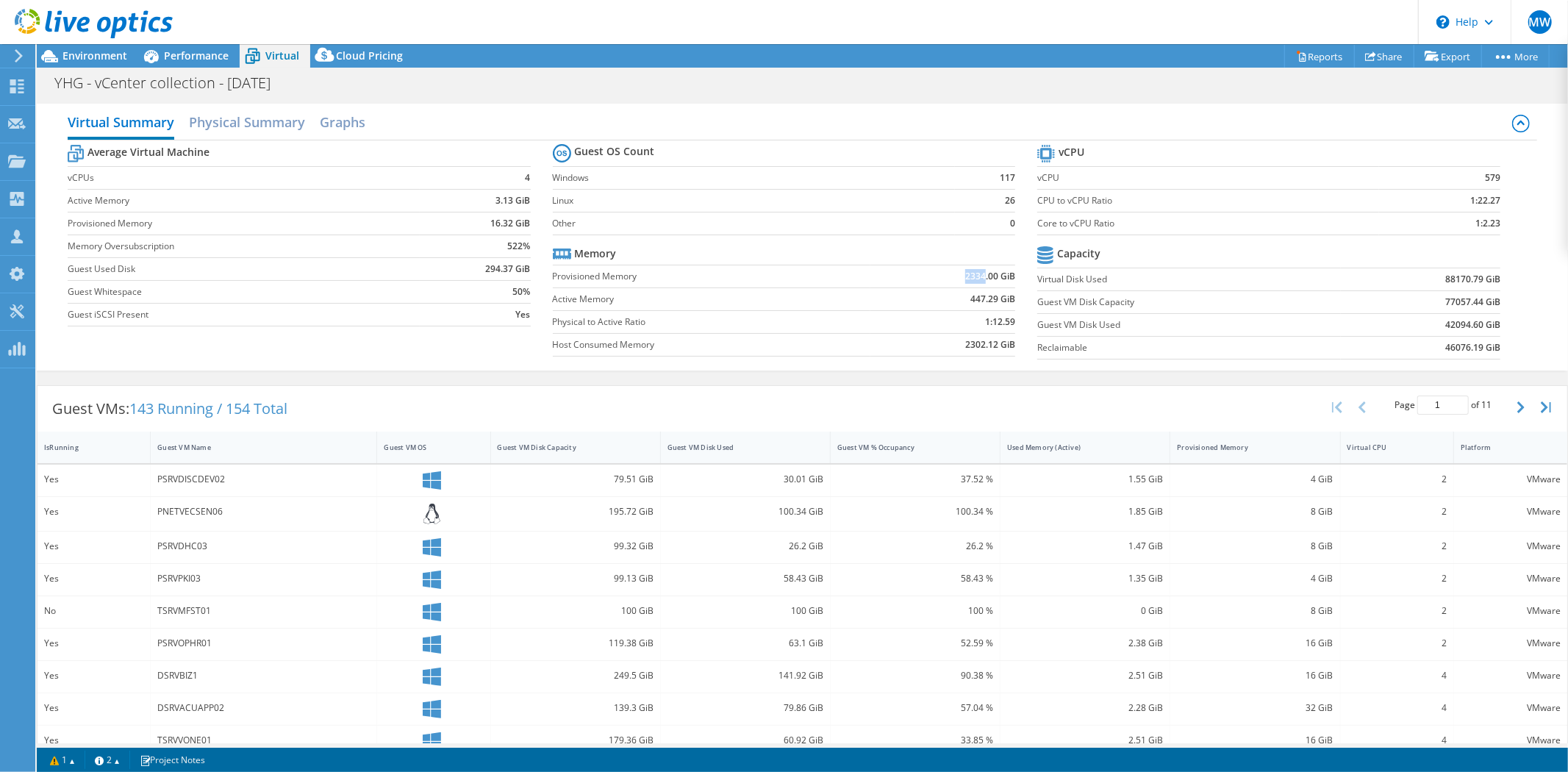
drag, startPoint x: 976, startPoint y: 275, endPoint x: 946, endPoint y: 276, distance: 30.0
click at [946, 276] on td "2334.00 GiB" at bounding box center [943, 276] width 145 height 23
copy b "2334"
click at [244, 120] on h2 "Physical Summary" at bounding box center [247, 123] width 116 height 32
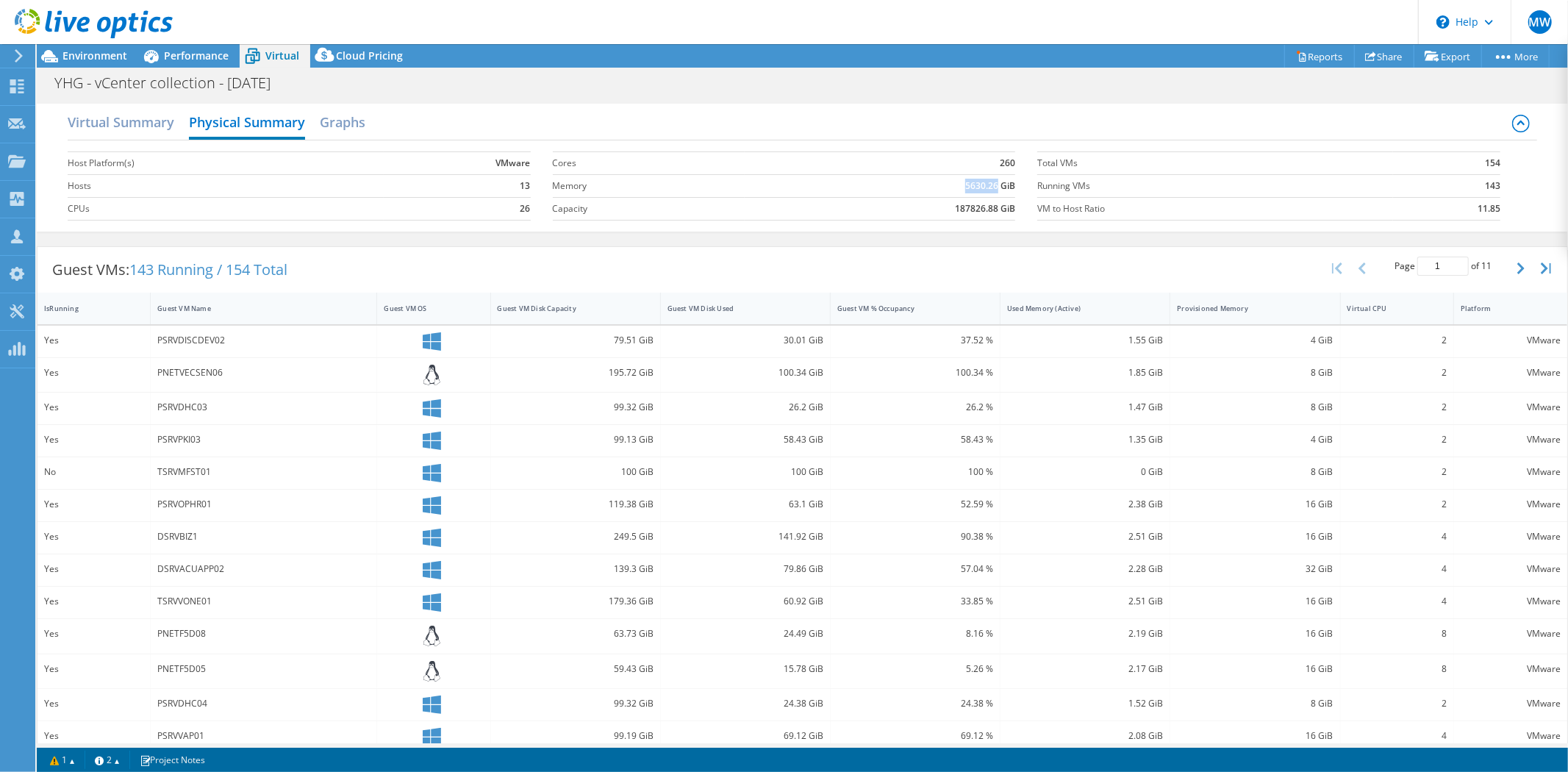
drag, startPoint x: 989, startPoint y: 183, endPoint x: 949, endPoint y: 180, distance: 40.1
click at [949, 180] on td "5630.26 GiB" at bounding box center [880, 186] width 271 height 23
copy b "5630.26"
click at [94, 56] on span "Environment" at bounding box center [95, 55] width 65 height 14
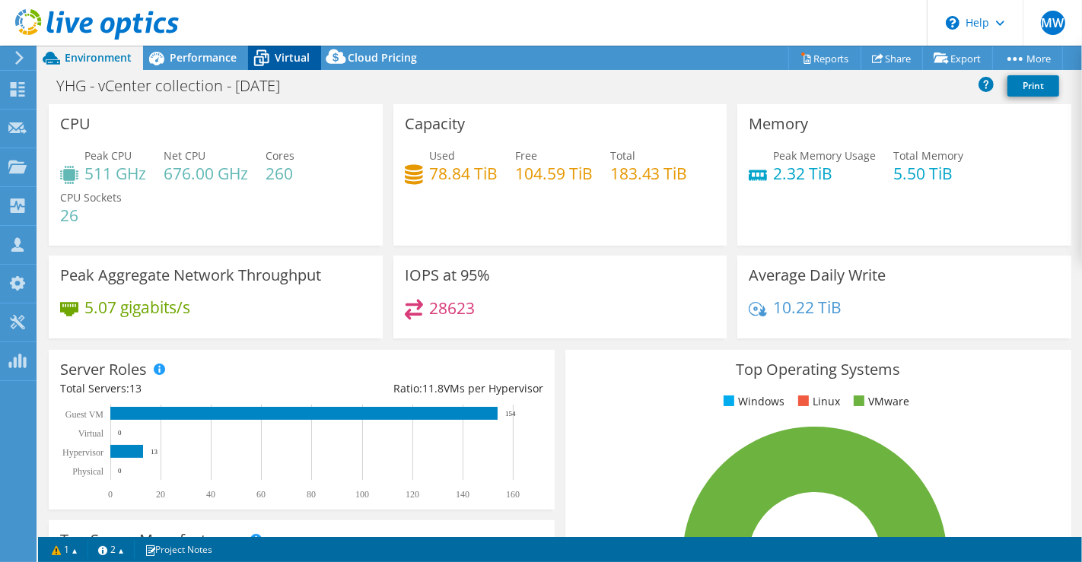
click at [289, 48] on div "Virtual" at bounding box center [284, 58] width 73 height 24
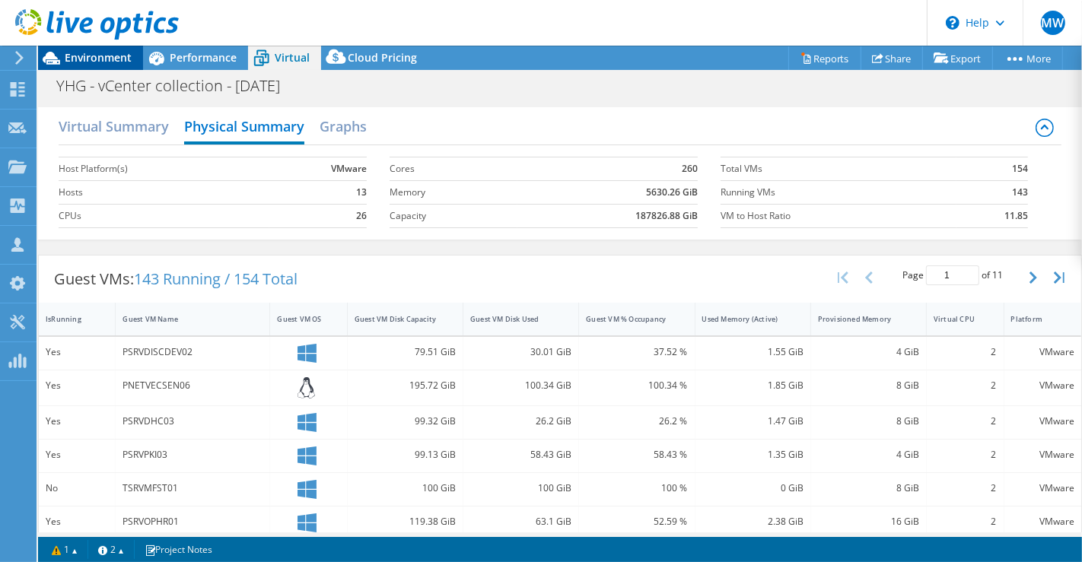
click at [99, 56] on span "Environment" at bounding box center [98, 57] width 67 height 14
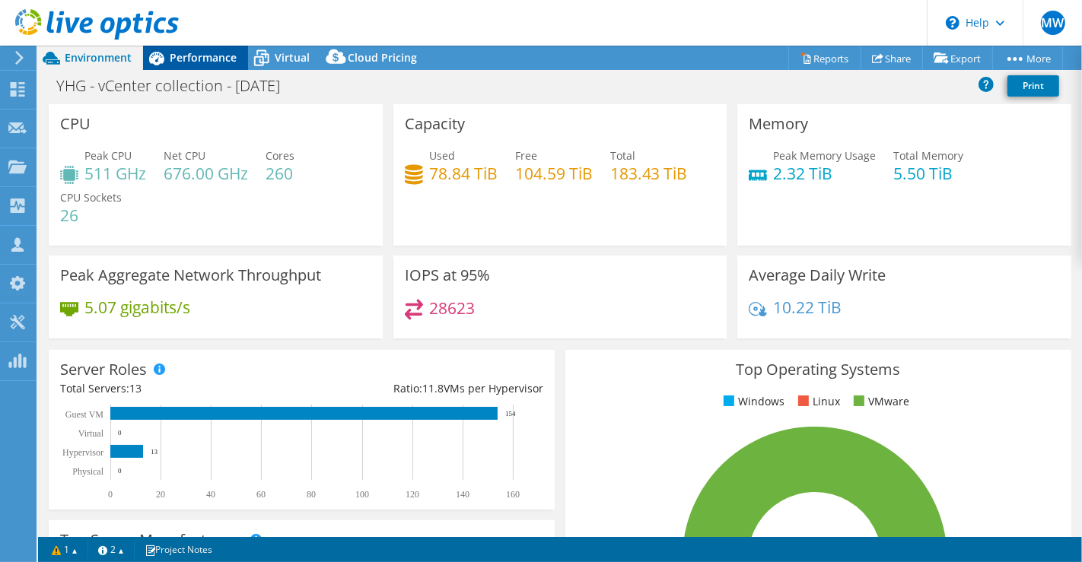
click at [212, 56] on span "Performance" at bounding box center [203, 57] width 67 height 14
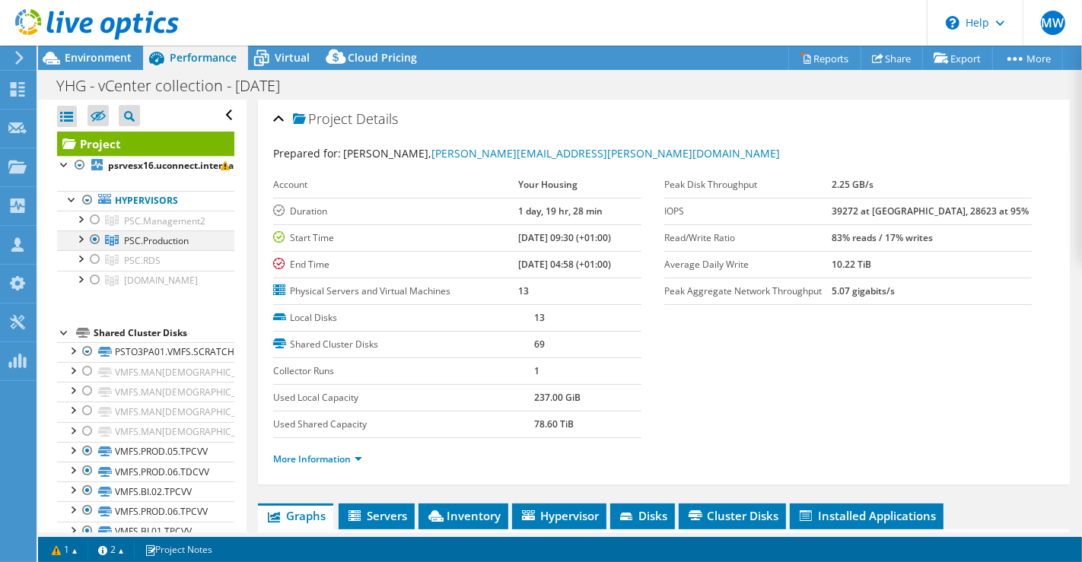
click at [99, 237] on div at bounding box center [95, 240] width 15 height 18
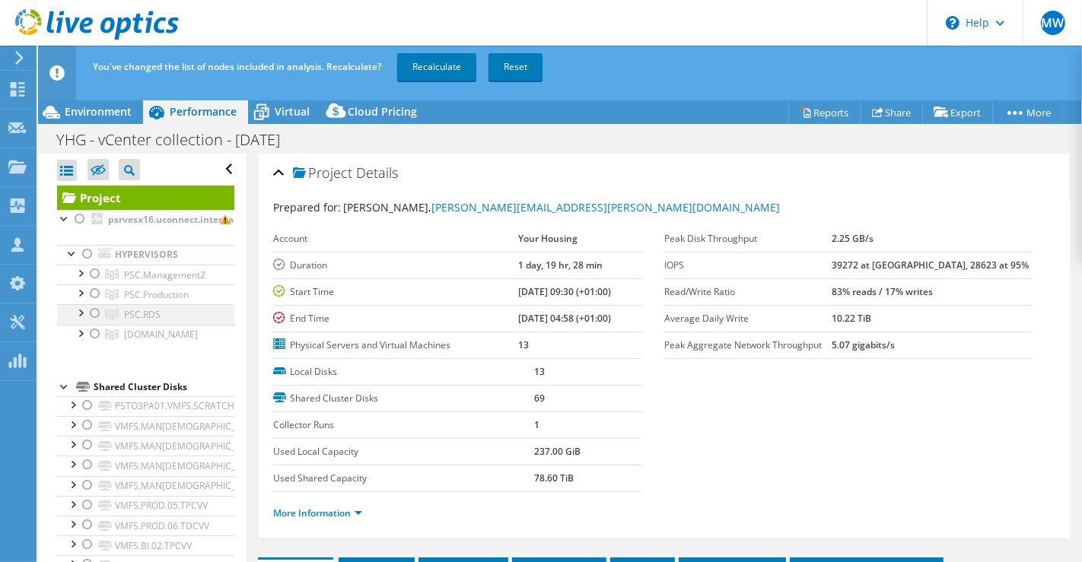
click at [97, 311] on div at bounding box center [95, 313] width 15 height 18
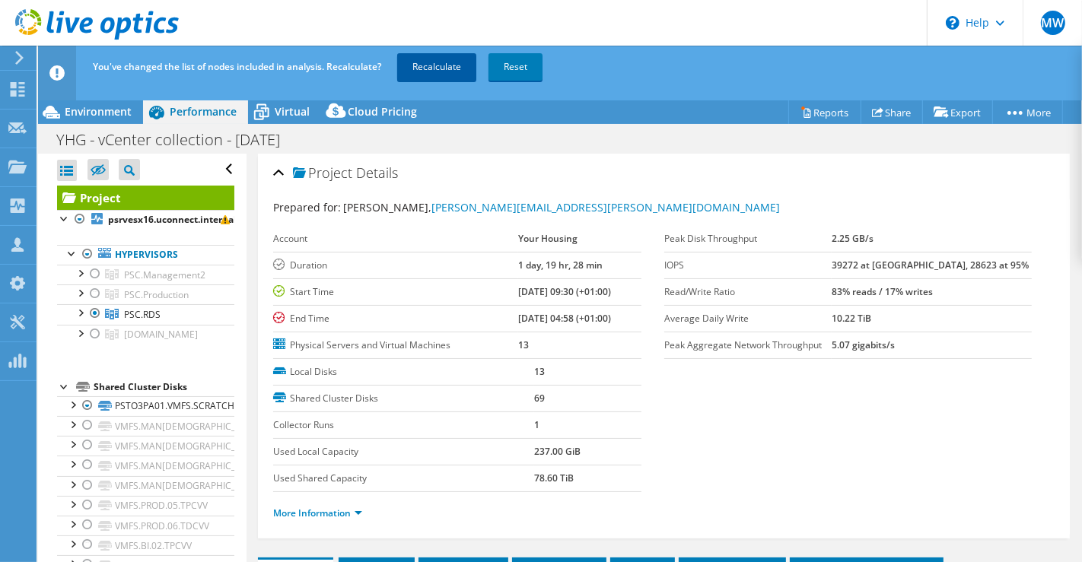
click at [458, 75] on link "Recalculate" at bounding box center [436, 66] width 79 height 27
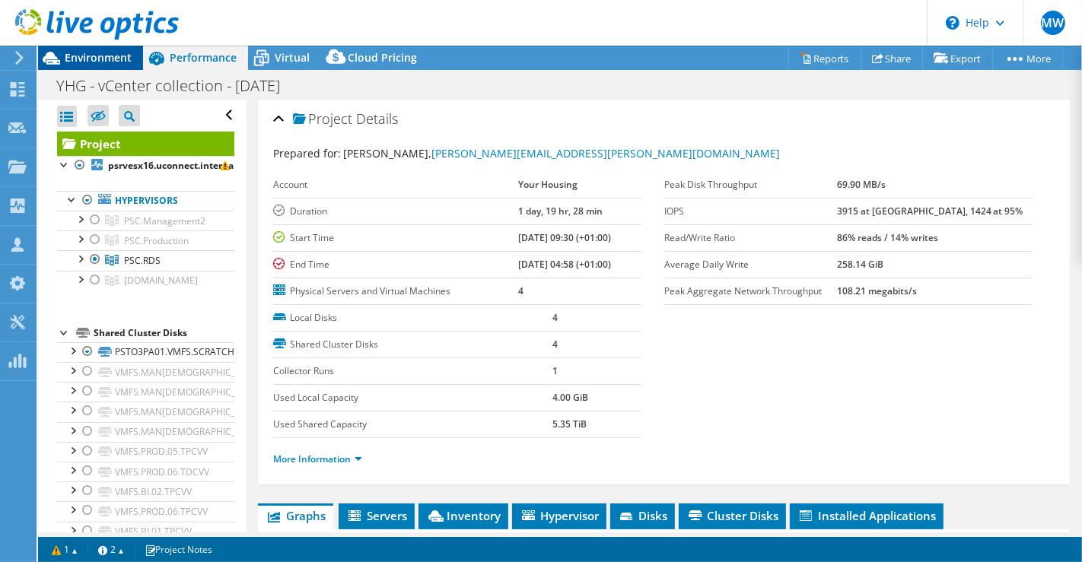
click at [116, 61] on span "Environment" at bounding box center [98, 57] width 67 height 14
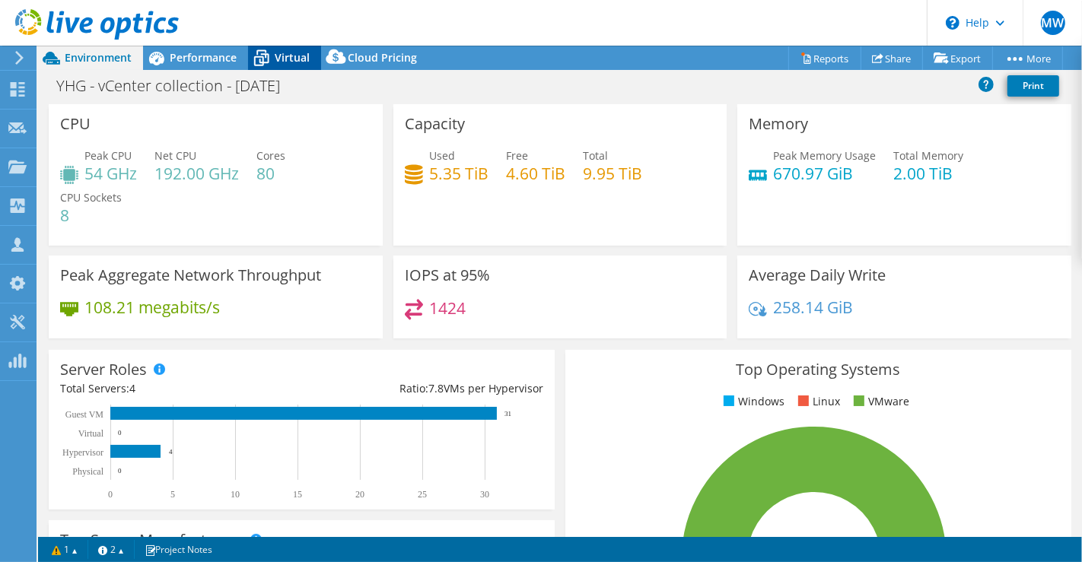
click at [292, 59] on span "Virtual" at bounding box center [292, 57] width 35 height 14
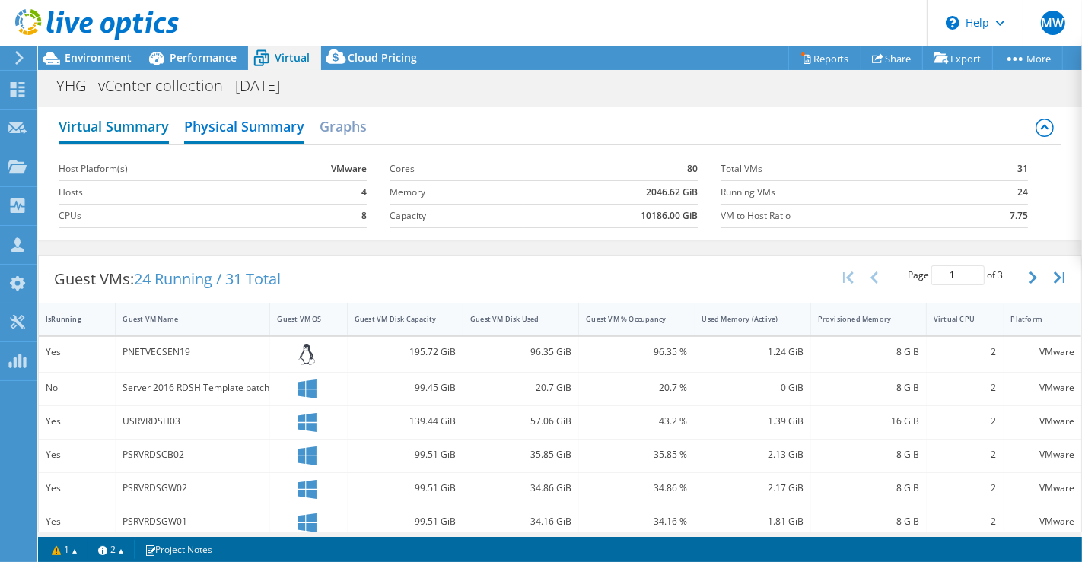
click at [146, 130] on h2 "Virtual Summary" at bounding box center [114, 127] width 110 height 33
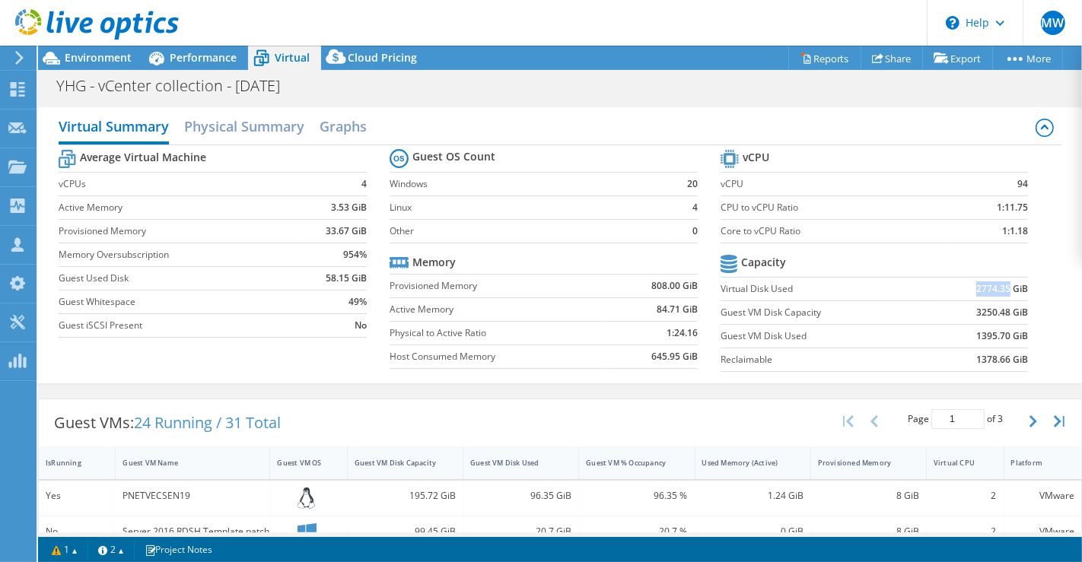
drag, startPoint x: 999, startPoint y: 280, endPoint x: 961, endPoint y: 291, distance: 39.5
click at [961, 291] on td "2774.35 GiB" at bounding box center [978, 289] width 100 height 24
drag, startPoint x: 998, startPoint y: 310, endPoint x: 923, endPoint y: 270, distance: 84.4
click at [955, 317] on td "3250.48 GiB" at bounding box center [978, 313] width 100 height 24
copy b "3250.48"
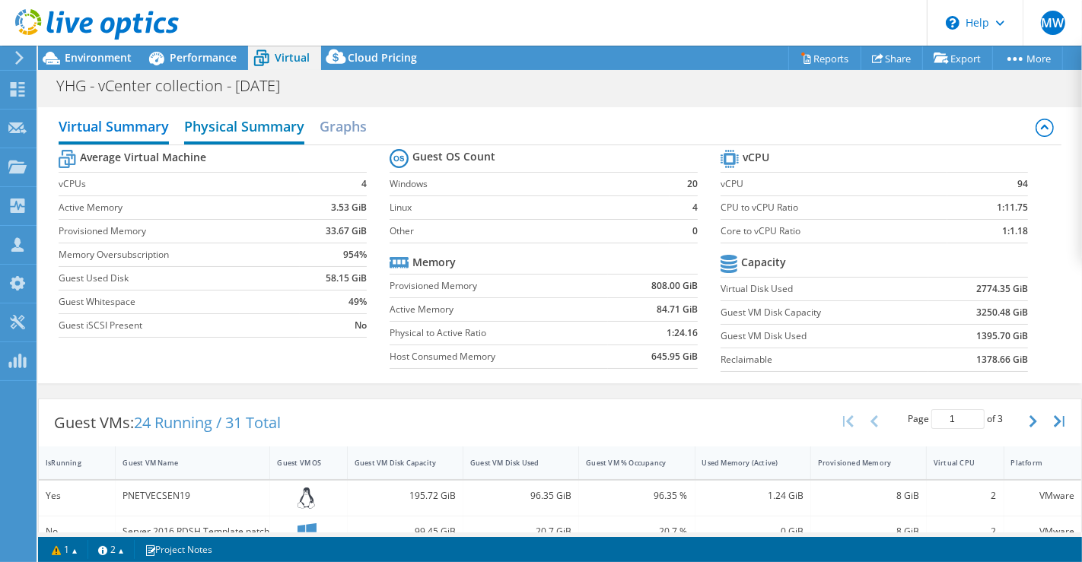
click at [261, 118] on h2 "Physical Summary" at bounding box center [244, 127] width 120 height 33
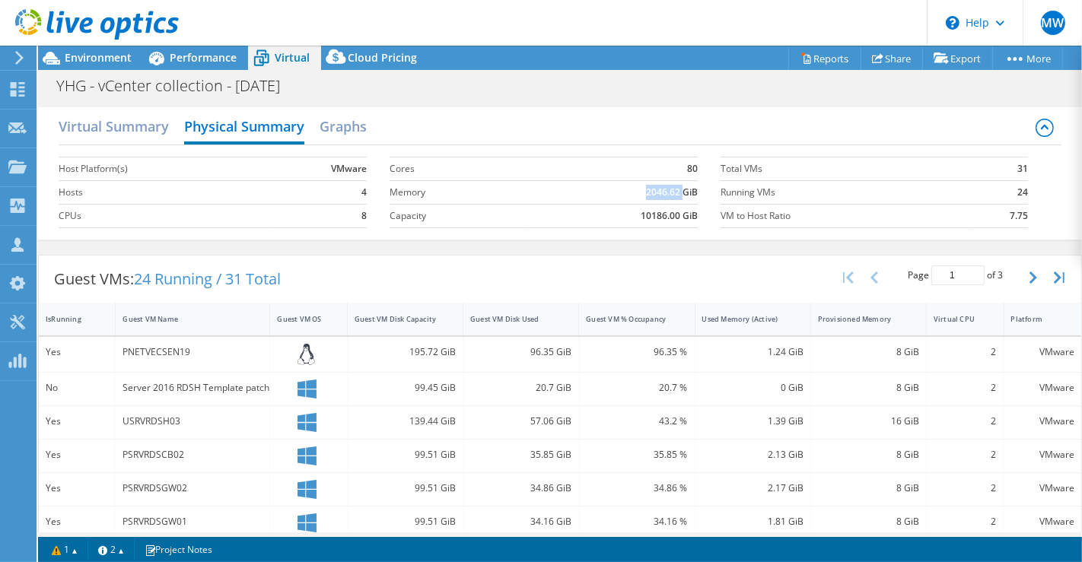
drag, startPoint x: 637, startPoint y: 189, endPoint x: 674, endPoint y: 183, distance: 37.7
click at [674, 183] on td "2046.62 GiB" at bounding box center [610, 192] width 173 height 24
copy b "2046.62"
click at [119, 58] on span "Environment" at bounding box center [98, 57] width 67 height 14
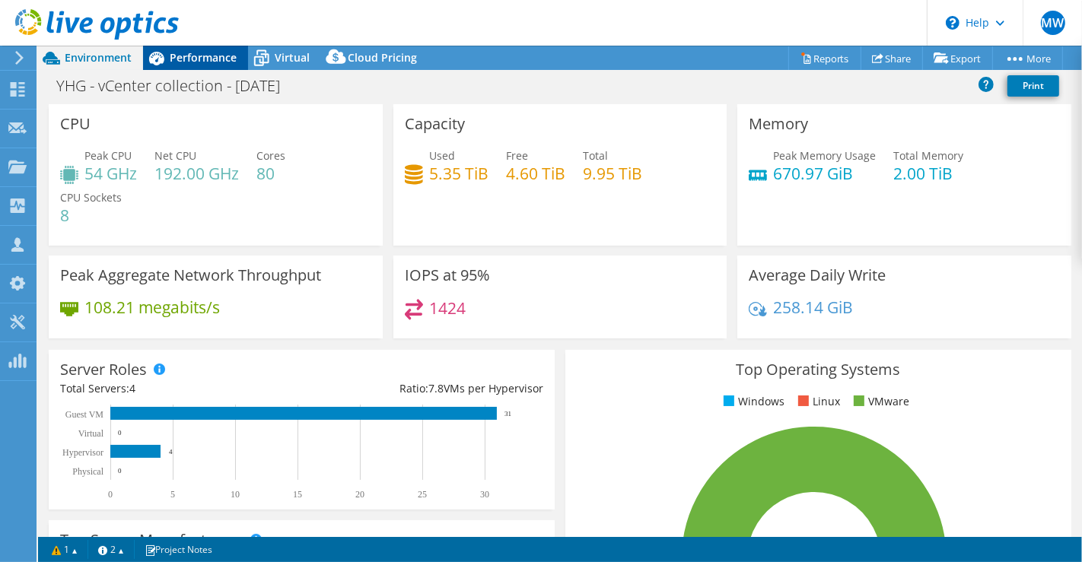
click at [192, 55] on span "Performance" at bounding box center [203, 57] width 67 height 14
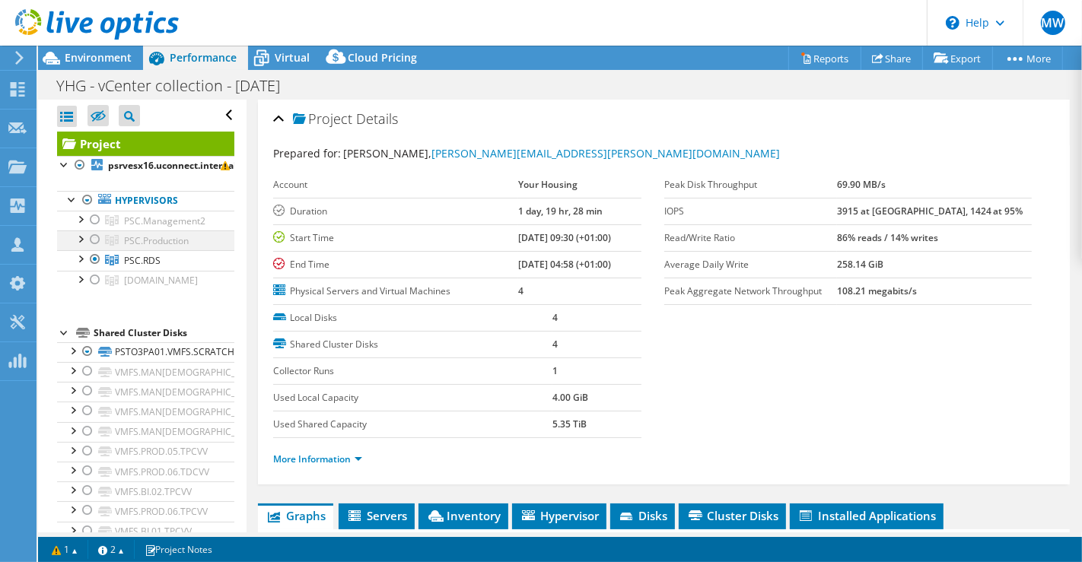
click at [92, 234] on div at bounding box center [95, 240] width 15 height 18
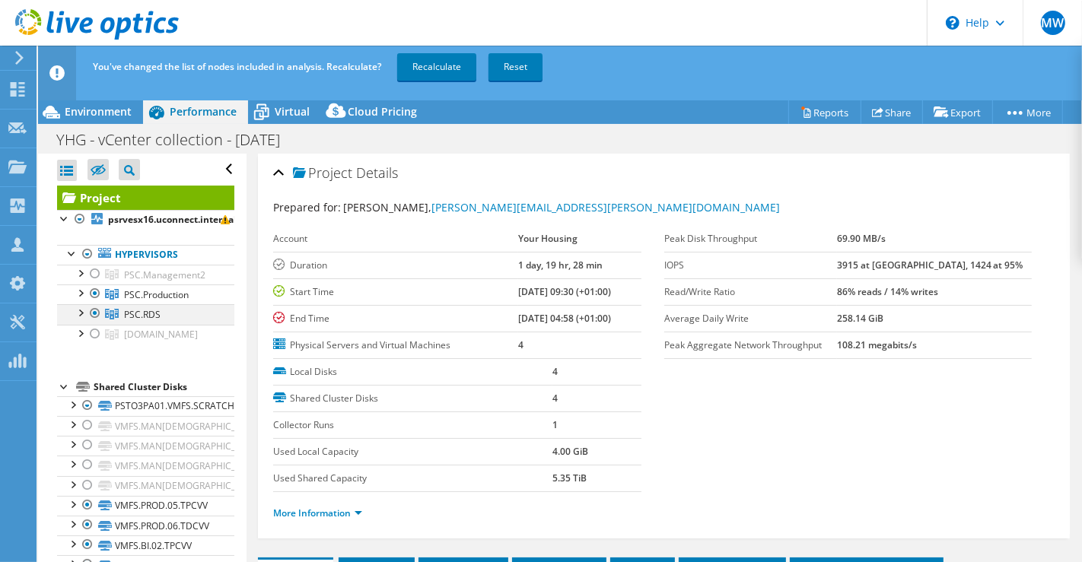
click at [96, 307] on div at bounding box center [95, 313] width 15 height 18
click at [449, 66] on link "Recalculate" at bounding box center [436, 66] width 79 height 27
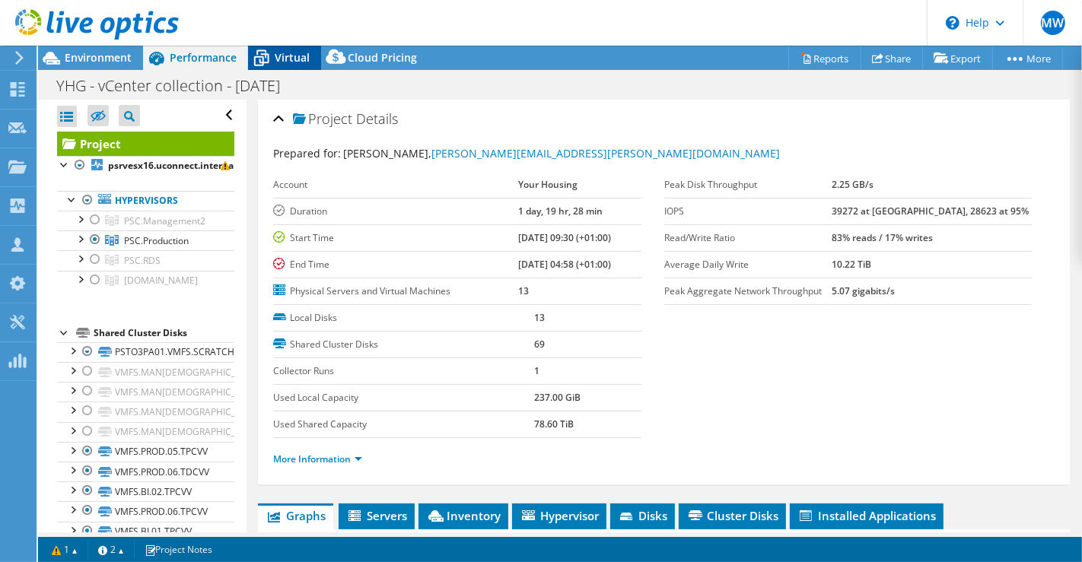
click at [304, 65] on div "Virtual" at bounding box center [284, 58] width 73 height 24
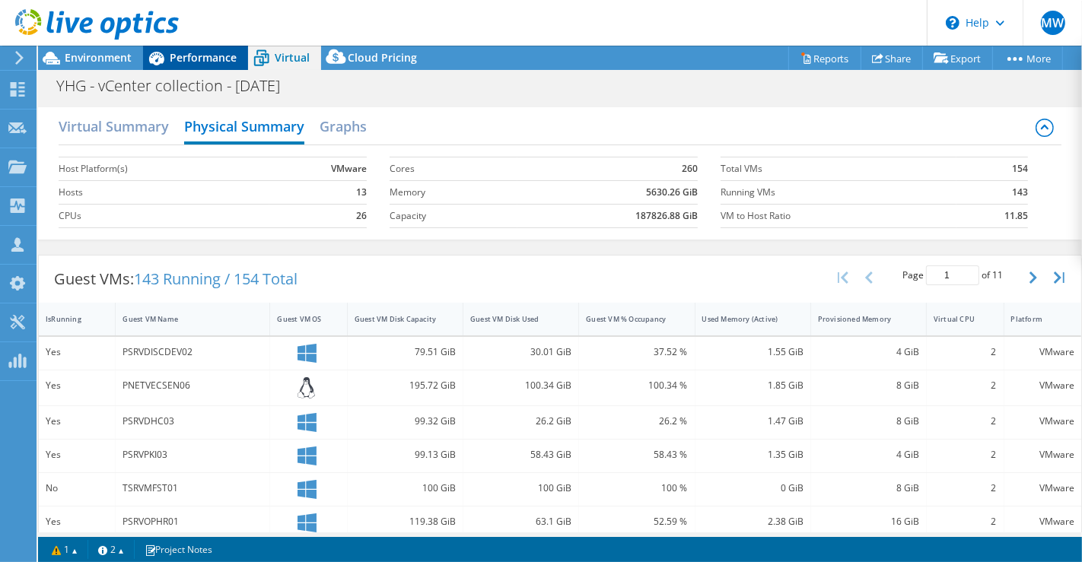
click at [205, 63] on span "Performance" at bounding box center [203, 57] width 67 height 14
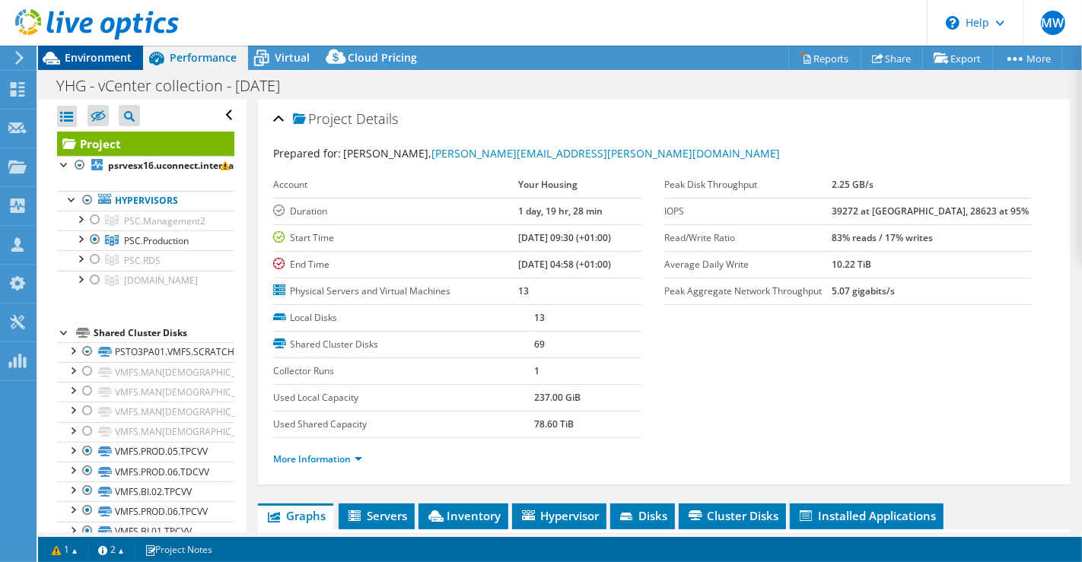
click at [114, 62] on span "Environment" at bounding box center [98, 57] width 67 height 14
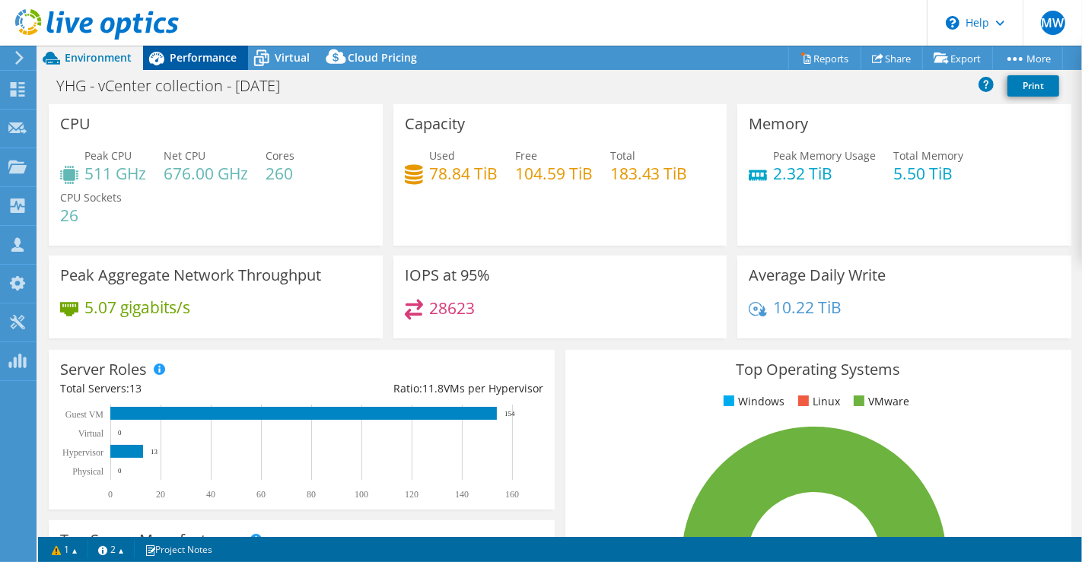
click at [154, 53] on icon at bounding box center [156, 58] width 27 height 27
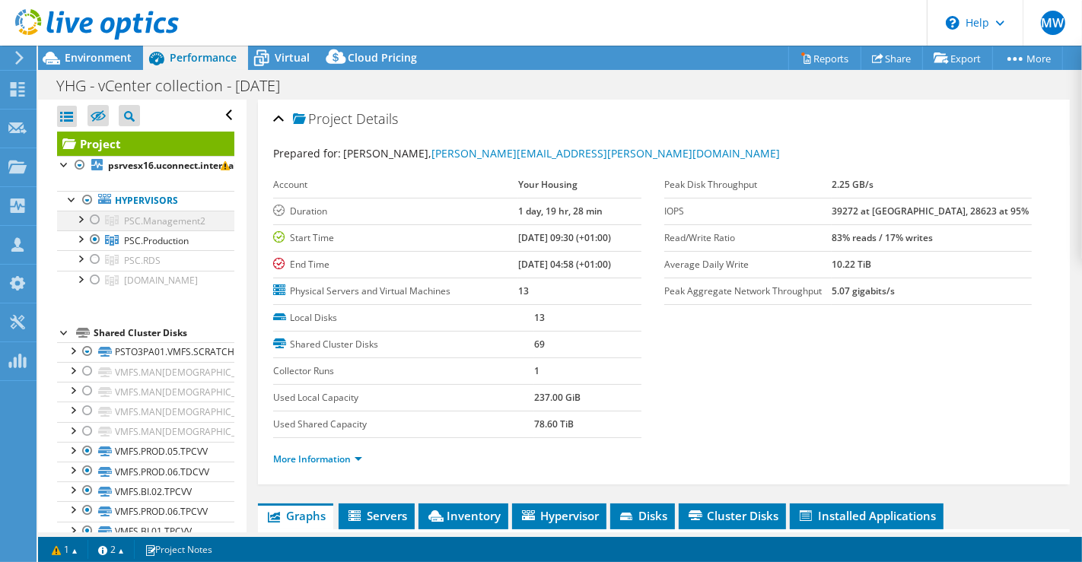
click at [88, 217] on div at bounding box center [95, 220] width 15 height 18
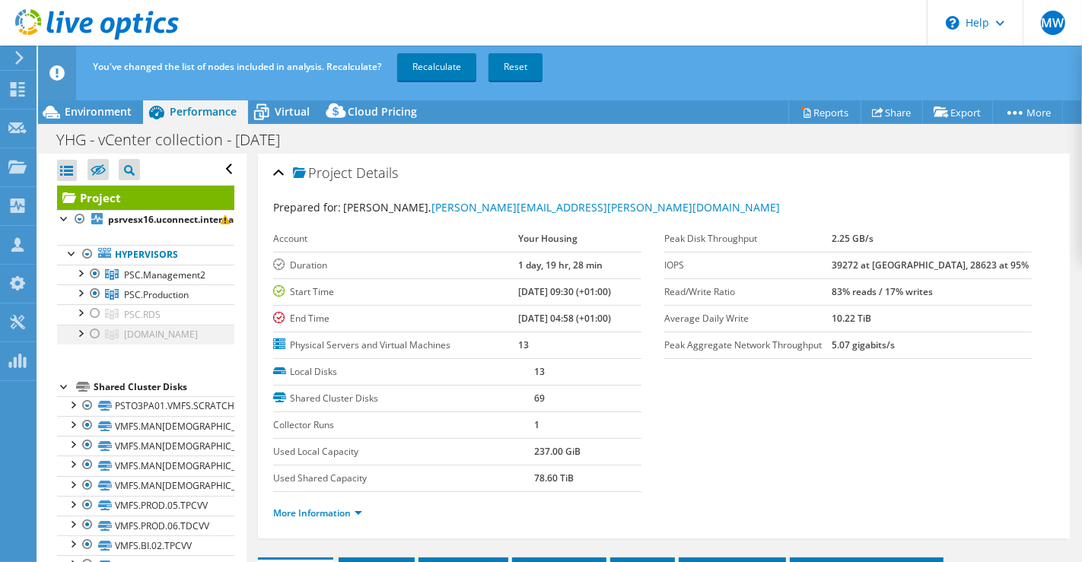
click at [93, 328] on div at bounding box center [95, 334] width 15 height 18
click at [90, 291] on div at bounding box center [95, 294] width 15 height 18
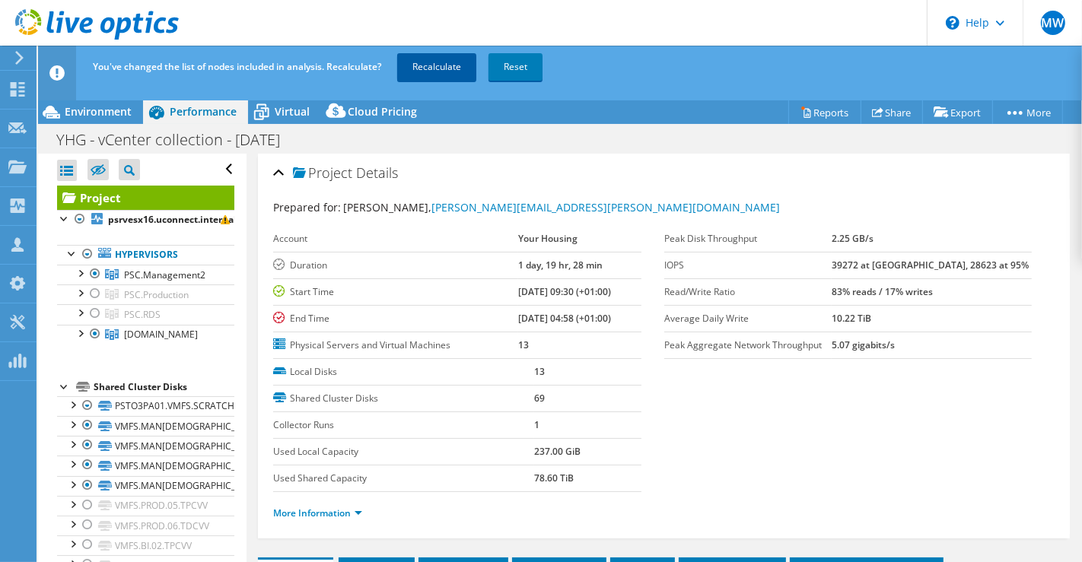
click at [437, 61] on link "Recalculate" at bounding box center [436, 66] width 79 height 27
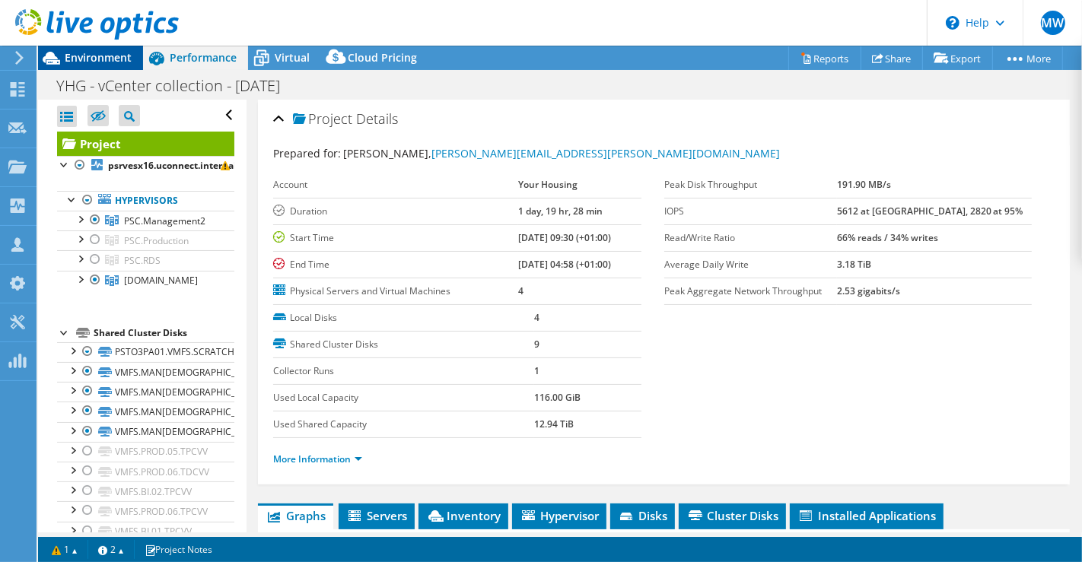
click at [63, 58] on icon at bounding box center [51, 58] width 27 height 27
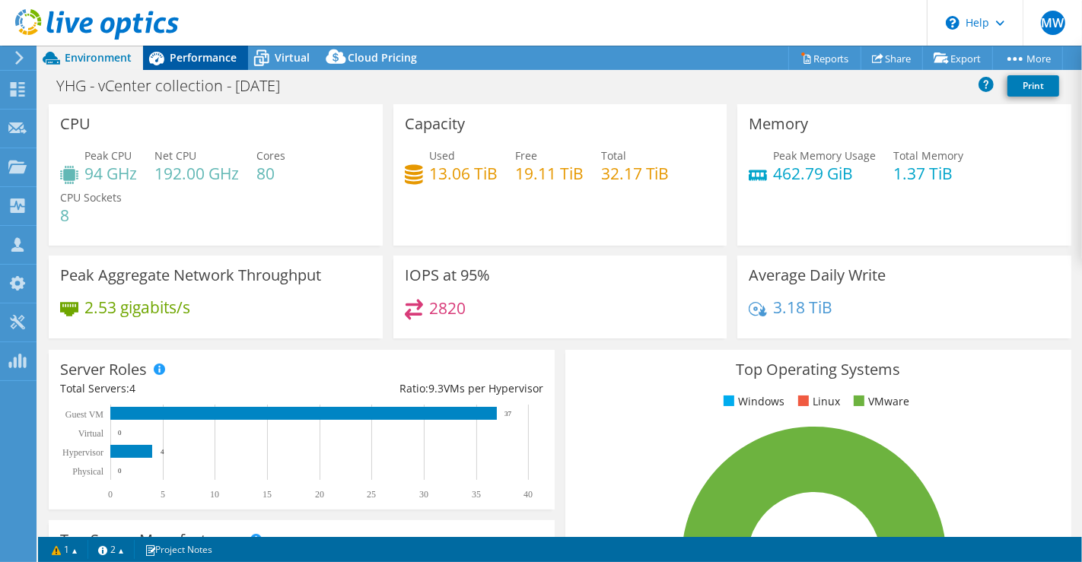
click at [221, 58] on span "Performance" at bounding box center [203, 57] width 67 height 14
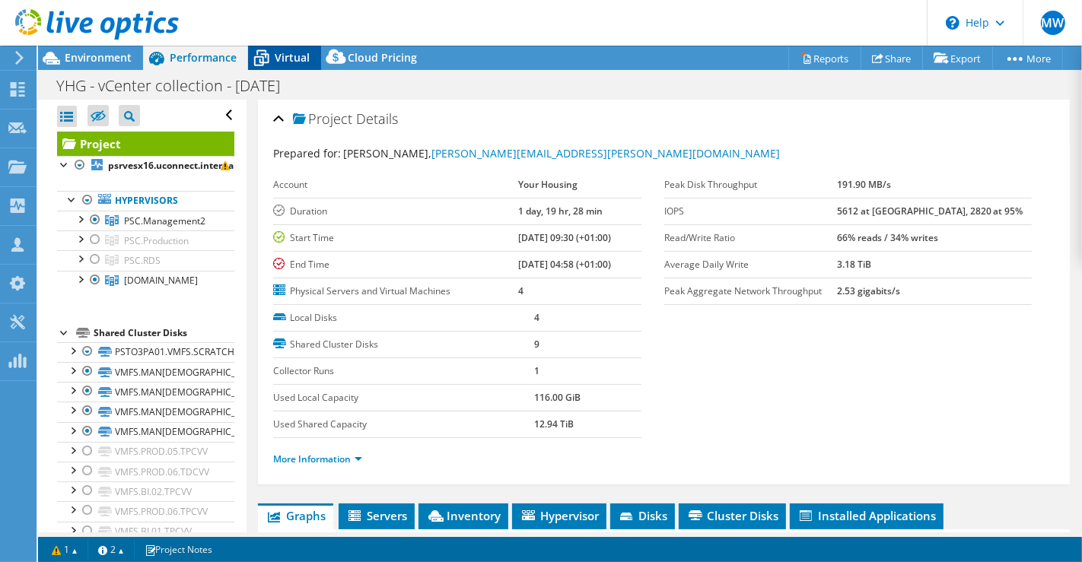
click at [275, 53] on span "Virtual" at bounding box center [292, 57] width 35 height 14
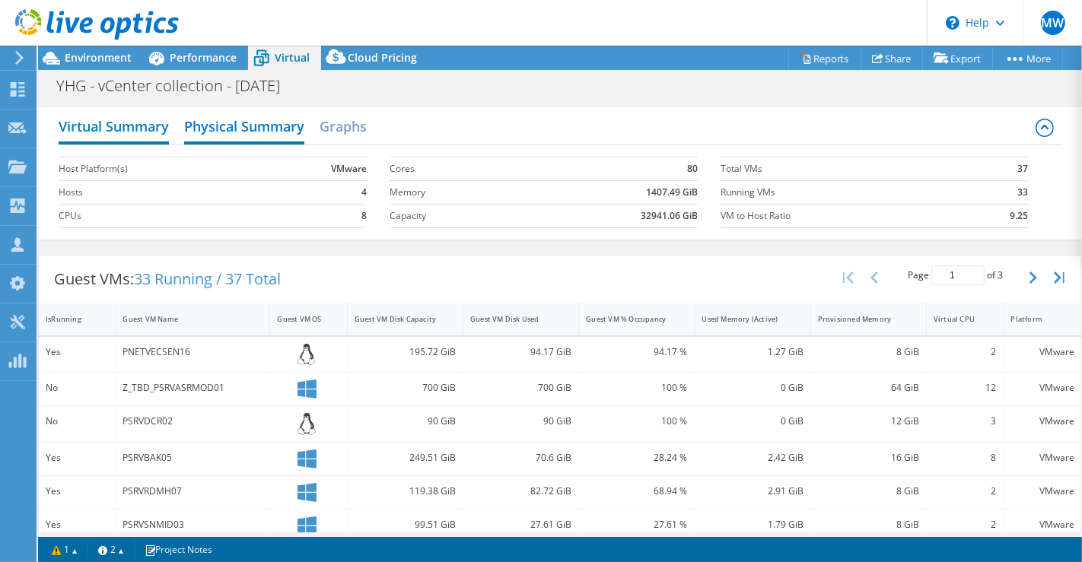
click at [62, 115] on h2 "Virtual Summary" at bounding box center [114, 127] width 110 height 33
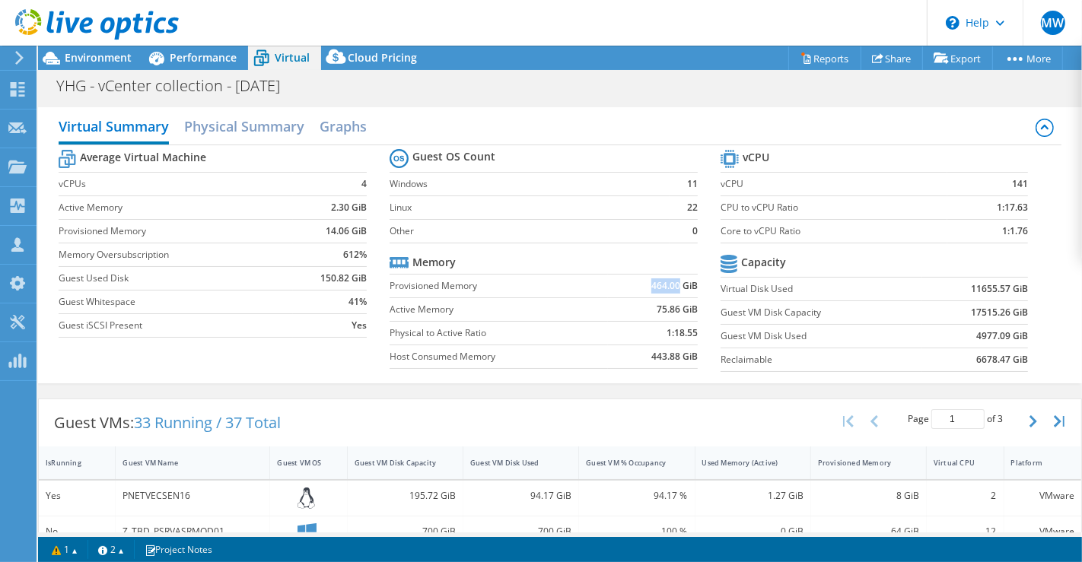
drag, startPoint x: 671, startPoint y: 282, endPoint x: 630, endPoint y: 279, distance: 41.2
click at [630, 279] on td "464.00 GiB" at bounding box center [653, 286] width 90 height 24
copy b "464.00"
click at [94, 46] on div at bounding box center [89, 25] width 179 height 51
click at [96, 59] on span "Environment" at bounding box center [98, 57] width 67 height 14
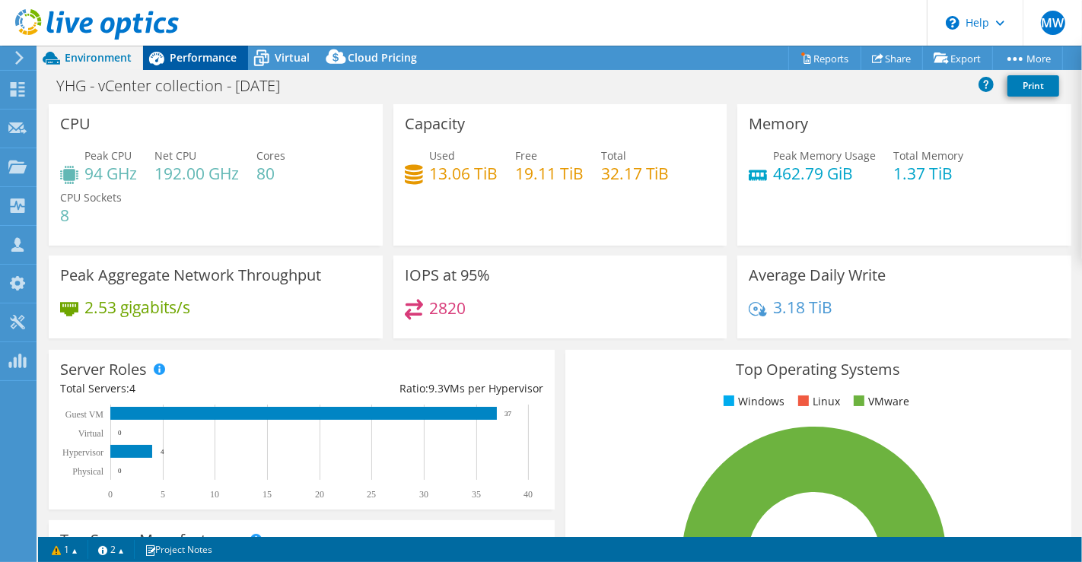
click at [170, 66] on div "Performance" at bounding box center [195, 58] width 105 height 24
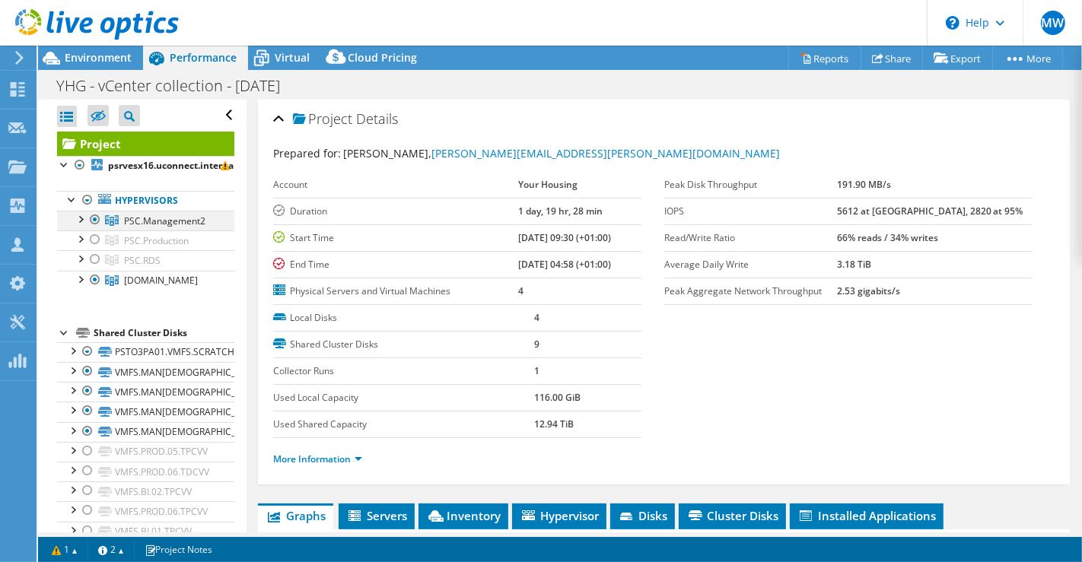
click at [94, 222] on div at bounding box center [95, 220] width 15 height 18
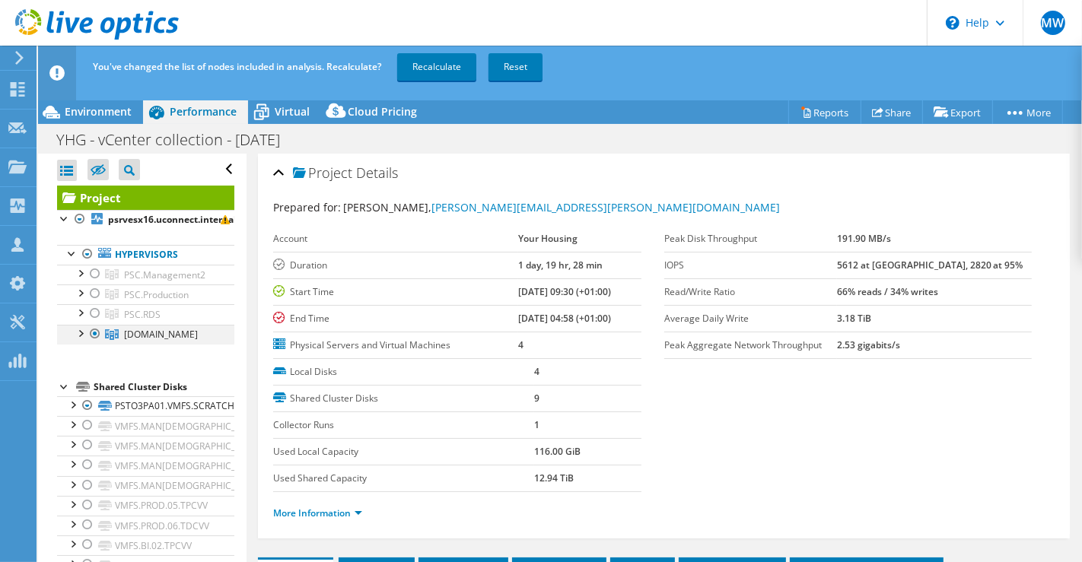
click at [97, 331] on div at bounding box center [95, 334] width 15 height 18
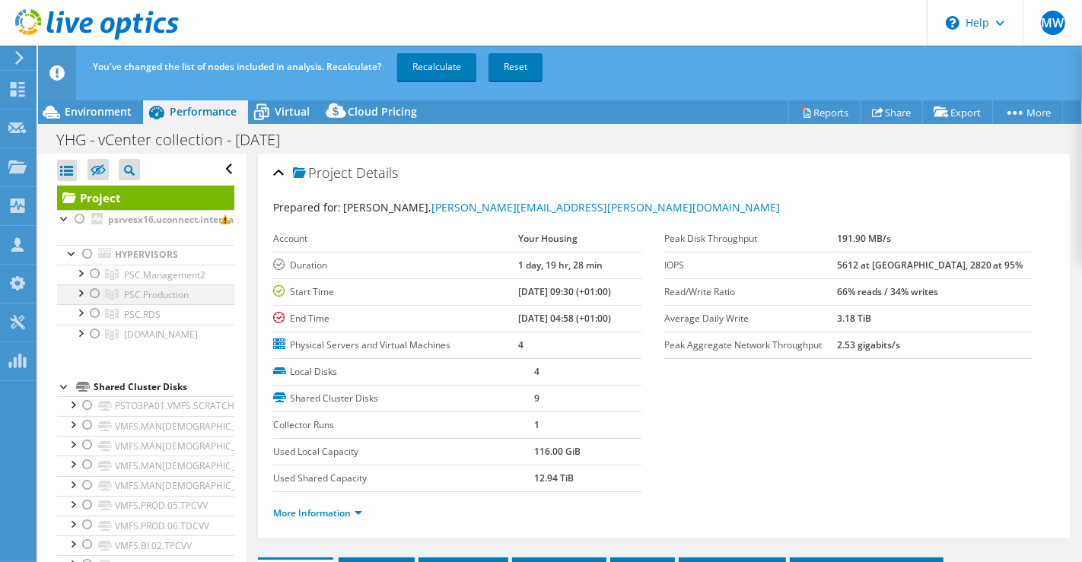
click at [97, 293] on div at bounding box center [95, 294] width 15 height 18
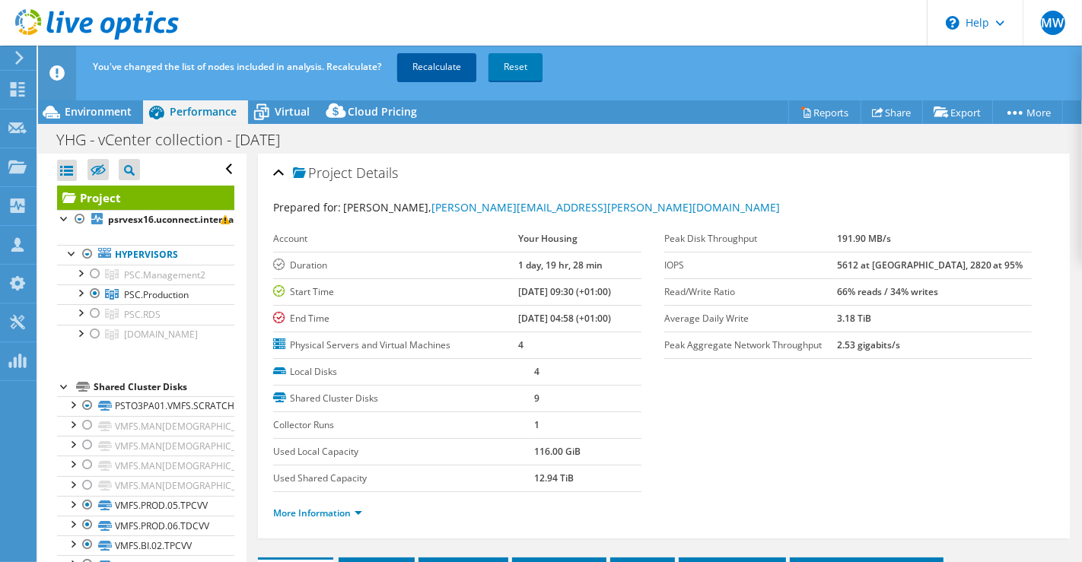
click at [438, 57] on link "Recalculate" at bounding box center [436, 66] width 79 height 27
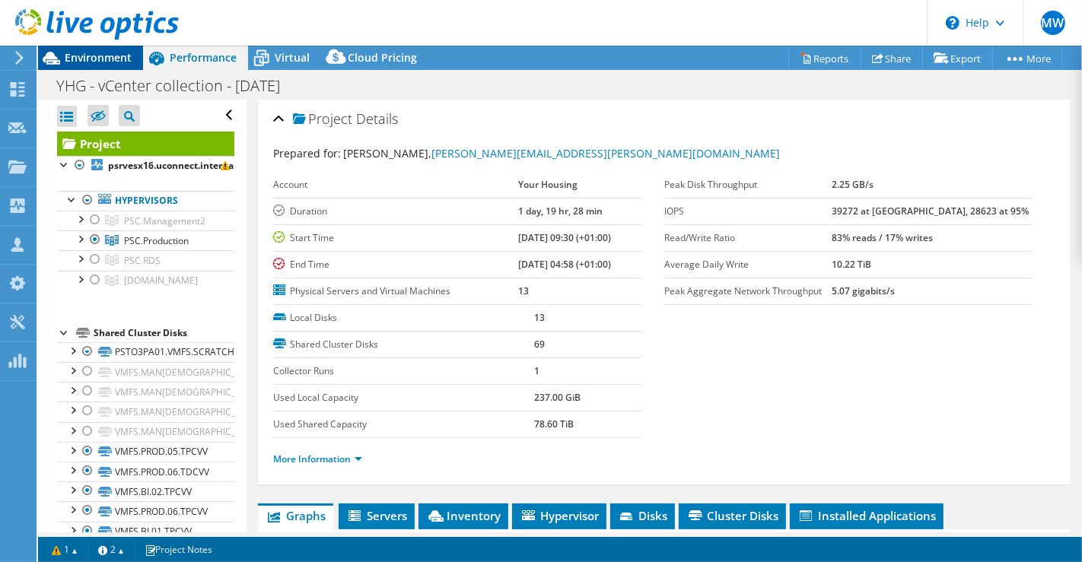
click at [103, 57] on span "Environment" at bounding box center [98, 57] width 67 height 14
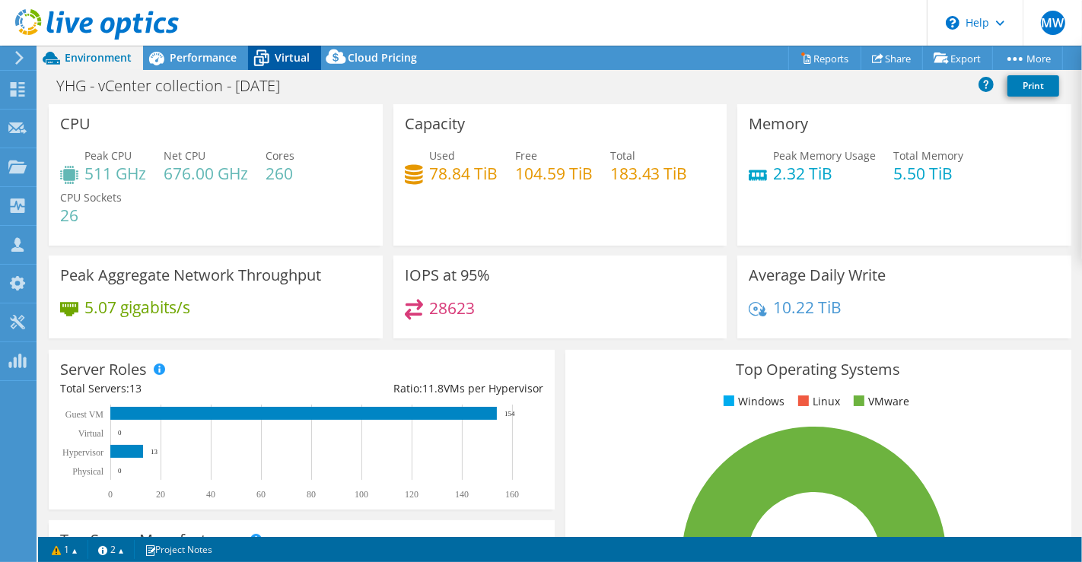
click at [270, 63] on icon at bounding box center [261, 58] width 27 height 27
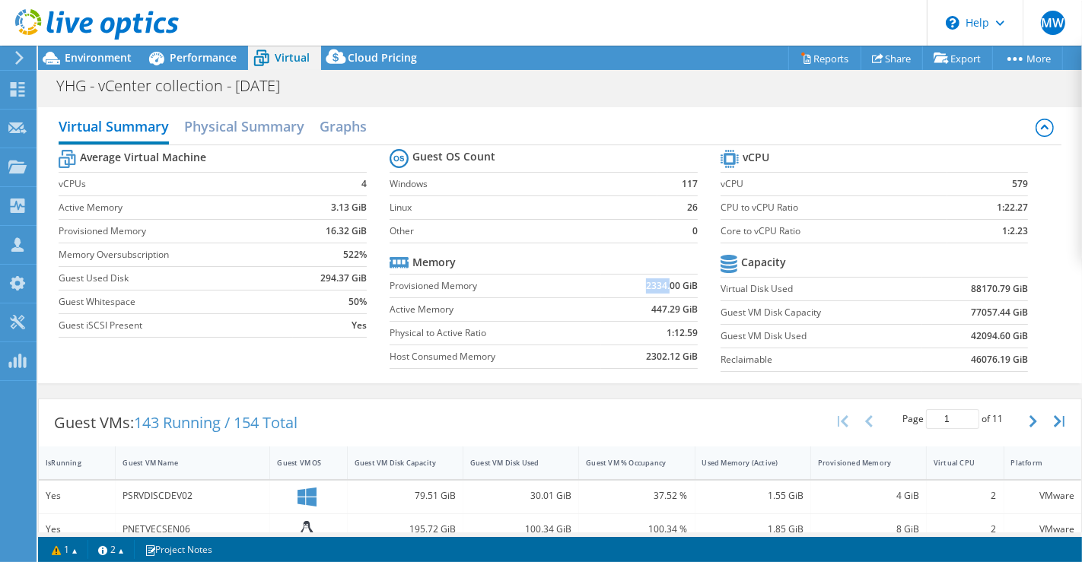
drag, startPoint x: 661, startPoint y: 284, endPoint x: 630, endPoint y: 285, distance: 31.2
click at [630, 285] on td "2334.00 GiB" at bounding box center [649, 286] width 97 height 24
copy b "2334."
click at [635, 298] on td "447.29 GiB" at bounding box center [649, 310] width 97 height 24
click at [112, 58] on span "Environment" at bounding box center [98, 57] width 67 height 14
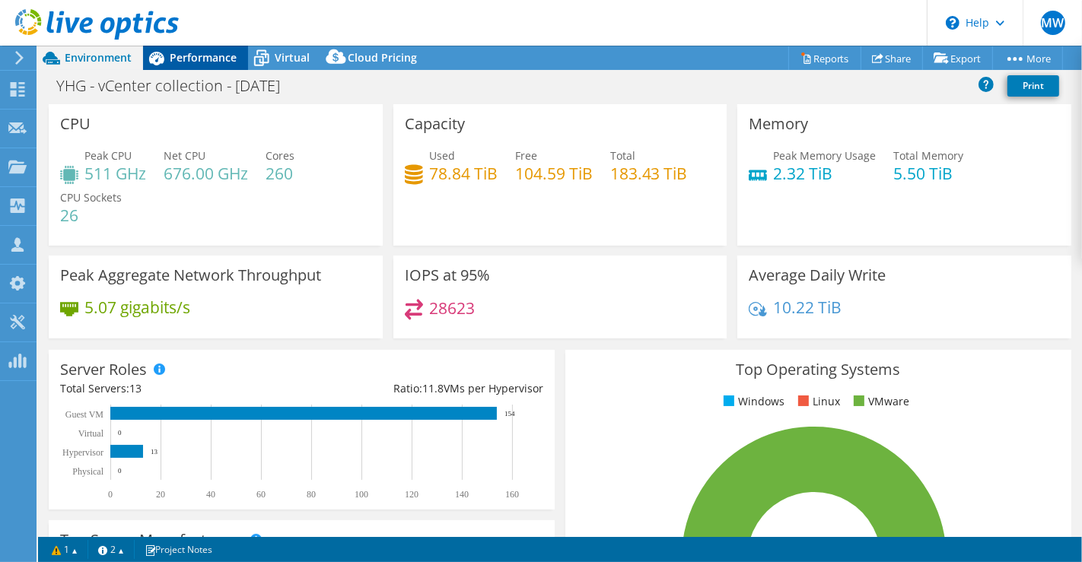
click at [200, 59] on span "Performance" at bounding box center [203, 57] width 67 height 14
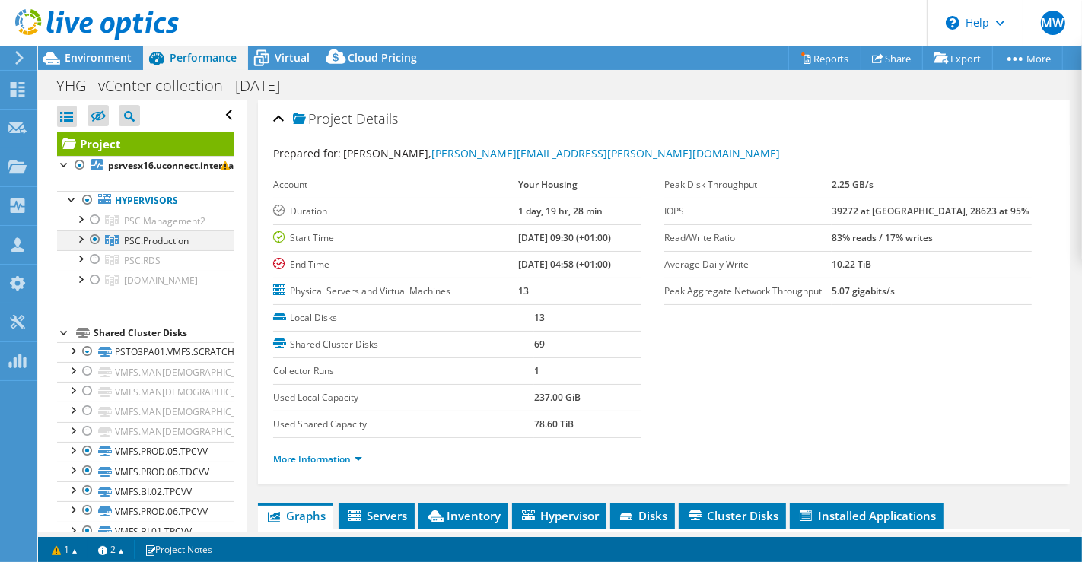
click at [95, 236] on div at bounding box center [95, 240] width 15 height 18
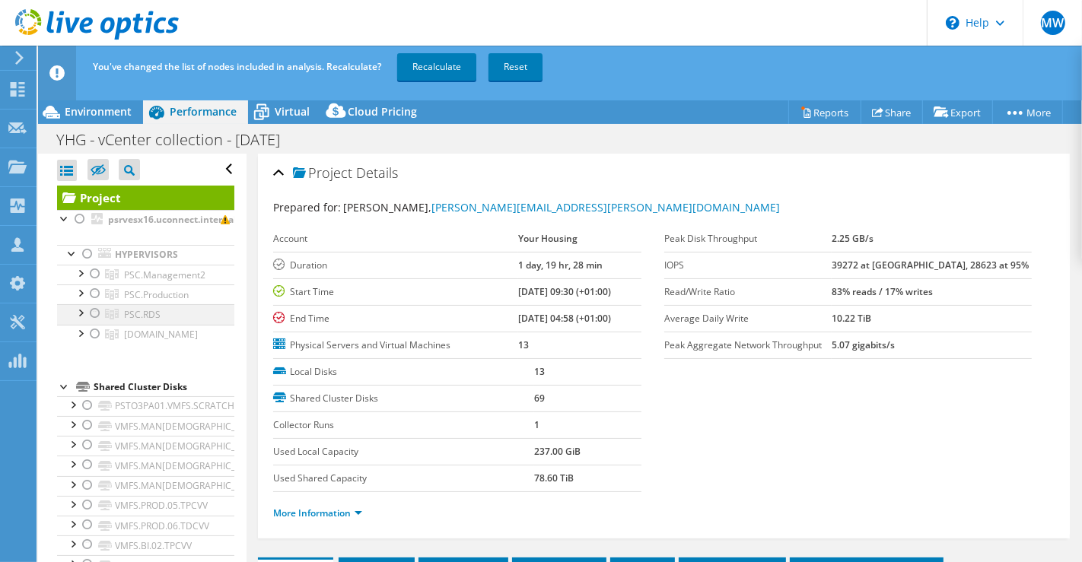
click at [97, 310] on div at bounding box center [95, 313] width 15 height 18
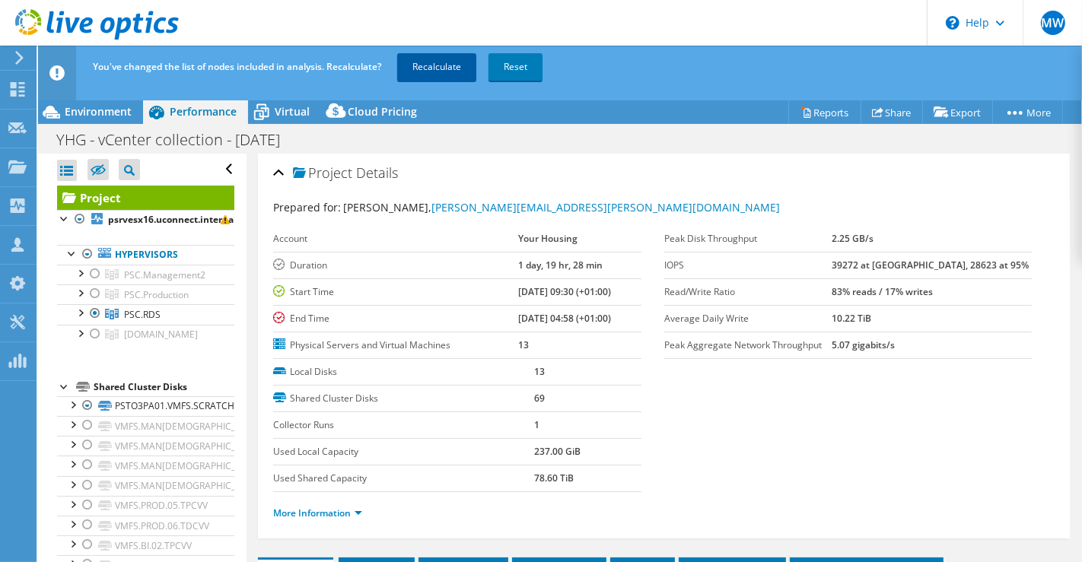
click at [452, 68] on link "Recalculate" at bounding box center [436, 66] width 79 height 27
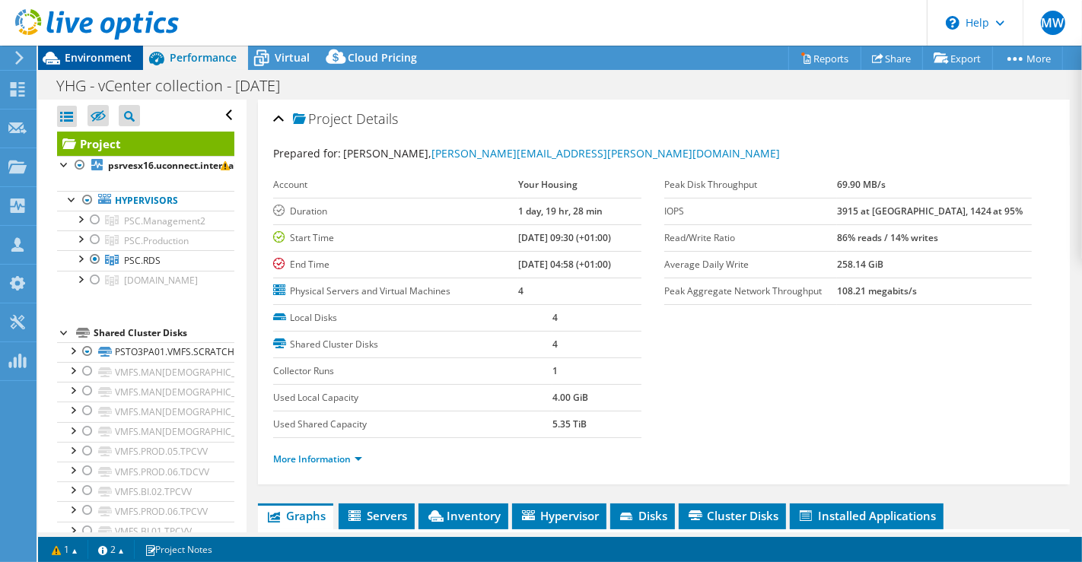
click at [107, 62] on span "Environment" at bounding box center [98, 57] width 67 height 14
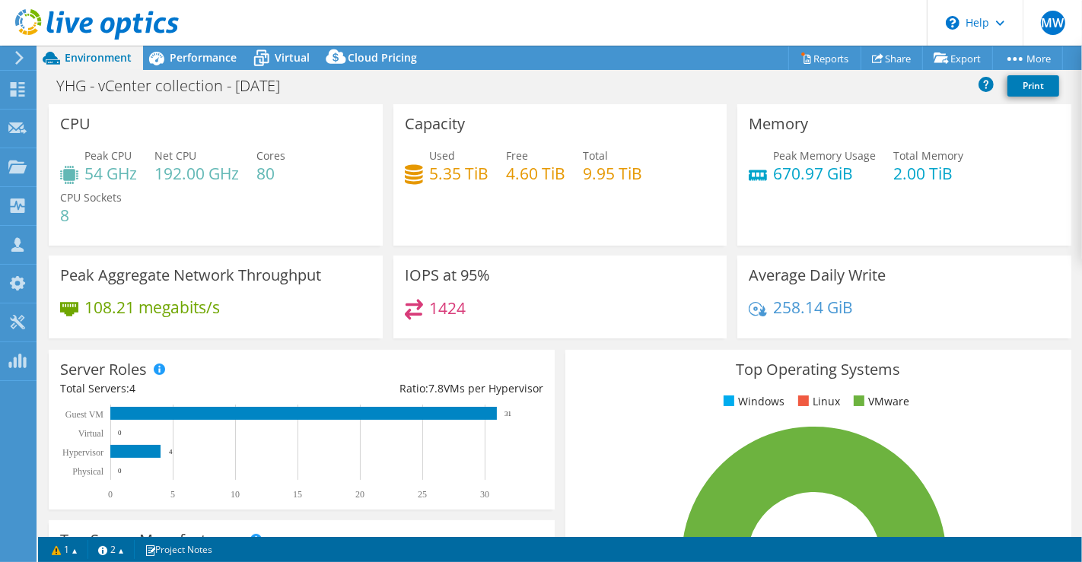
click at [175, 50] on div at bounding box center [89, 25] width 179 height 51
click at [152, 65] on icon at bounding box center [156, 58] width 27 height 27
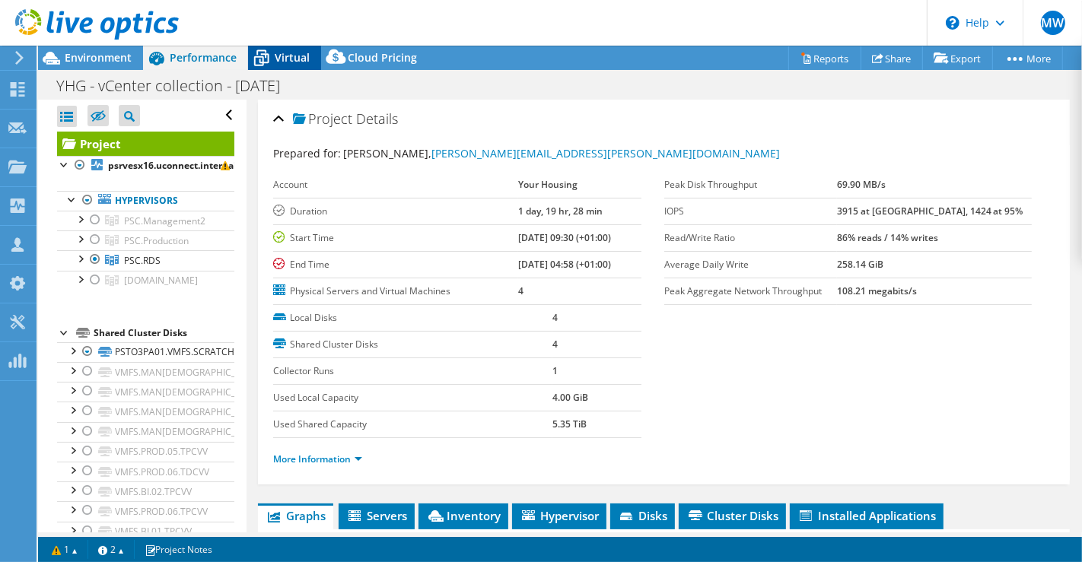
click at [272, 63] on div "Virtual" at bounding box center [284, 58] width 73 height 24
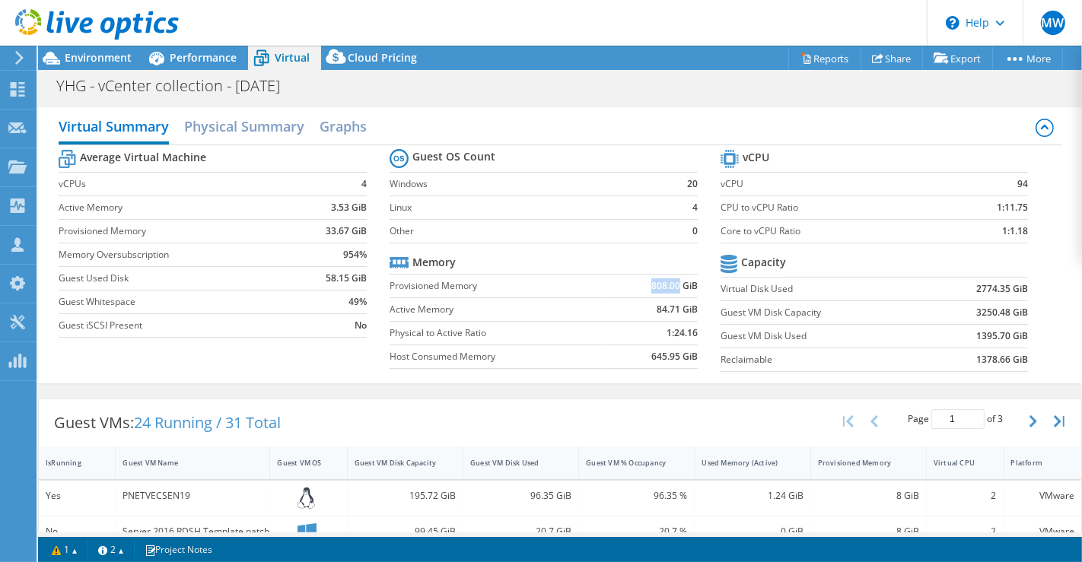
copy b "808.00"
drag, startPoint x: 642, startPoint y: 284, endPoint x: 671, endPoint y: 276, distance: 29.9
click at [671, 276] on td "808.00 GiB" at bounding box center [653, 286] width 90 height 24
